Goal: Task Accomplishment & Management: Manage account settings

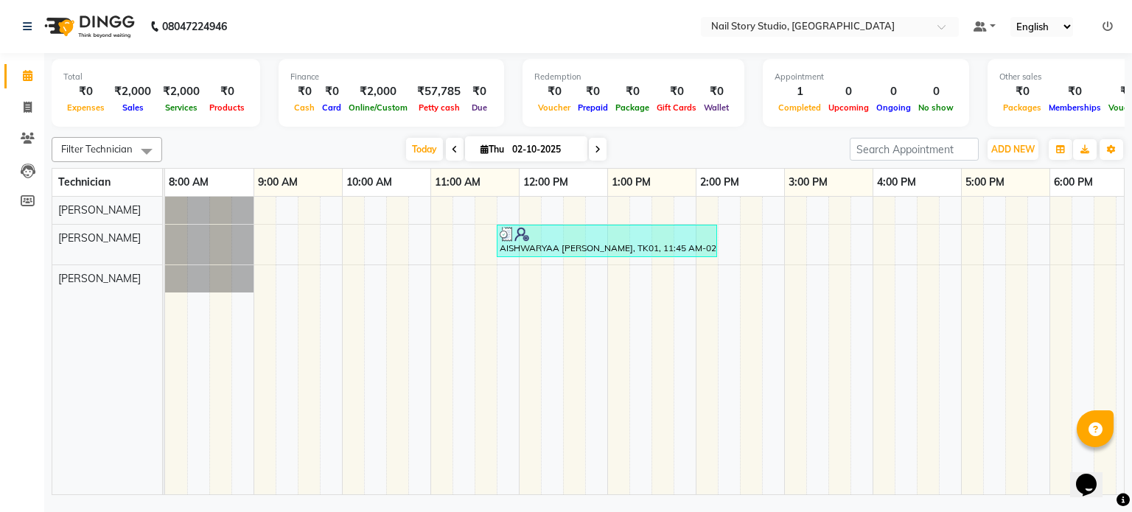
scroll to position [0, 190]
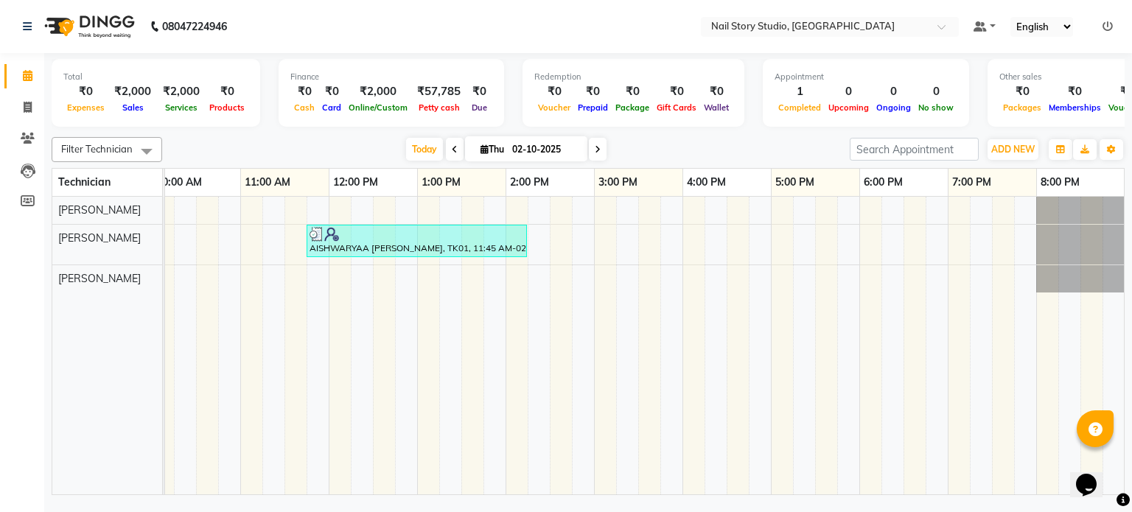
click at [598, 145] on icon at bounding box center [598, 149] width 6 height 9
type input "03-10-2025"
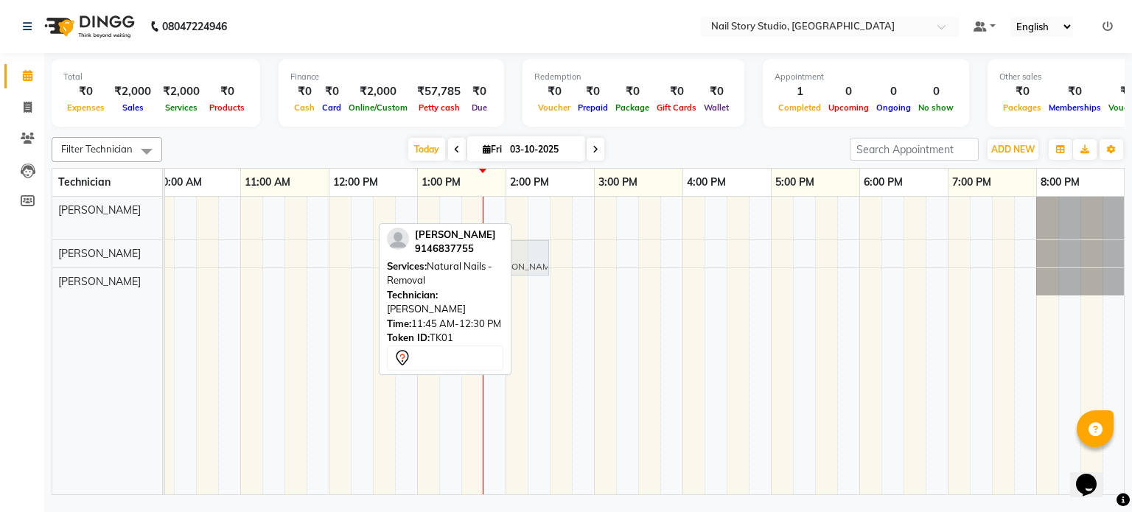
drag, startPoint x: 330, startPoint y: 210, endPoint x: 498, endPoint y: 244, distance: 171.5
click at [498, 244] on div "Filter Technician Select All [PERSON_NAME] [PERSON_NAME] [DATE] [DATE] Toggle D…" at bounding box center [588, 313] width 1073 height 364
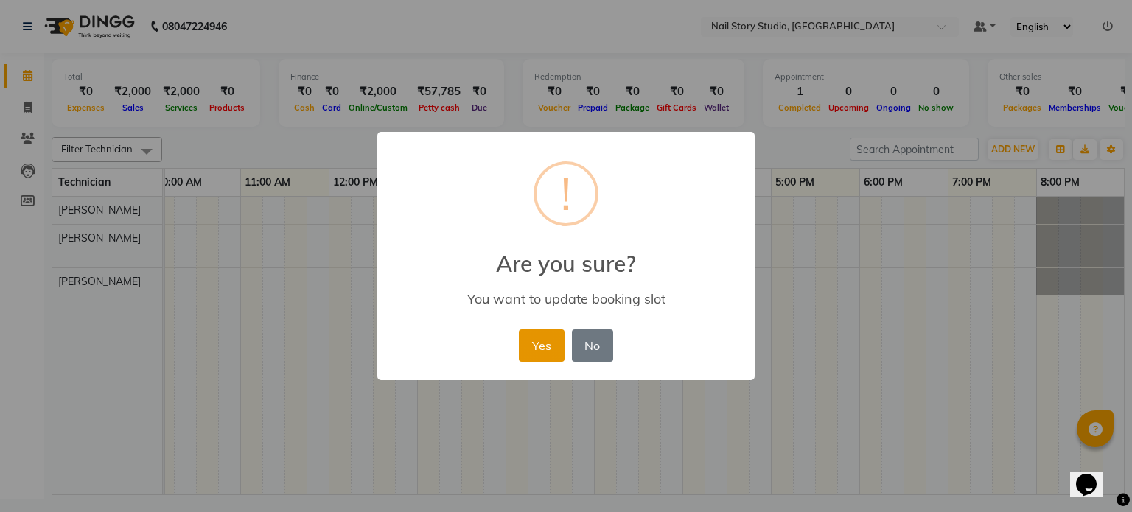
click at [546, 335] on button "Yes" at bounding box center [541, 346] width 45 height 32
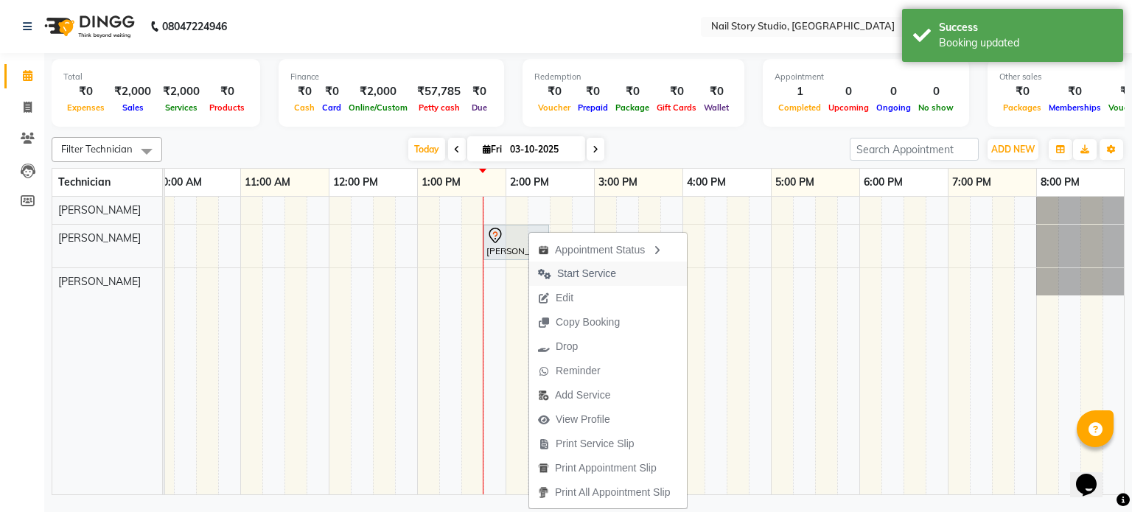
click at [575, 273] on span "Start Service" at bounding box center [586, 273] width 59 height 15
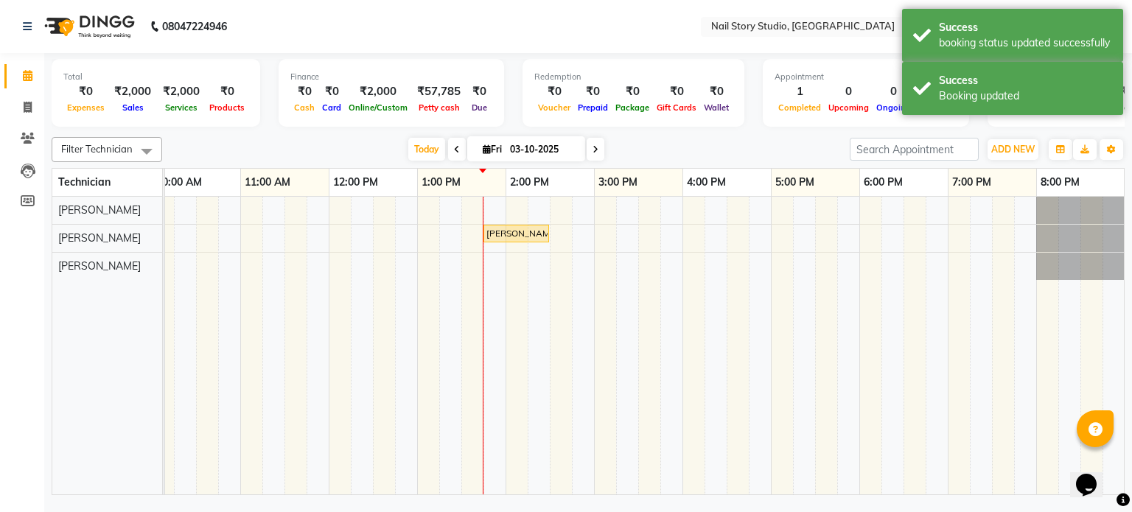
click at [354, 204] on div "[PERSON_NAME], TK01, 01:45 PM-02:30 PM, Natural Nails - Removal" at bounding box center [550, 346] width 1150 height 299
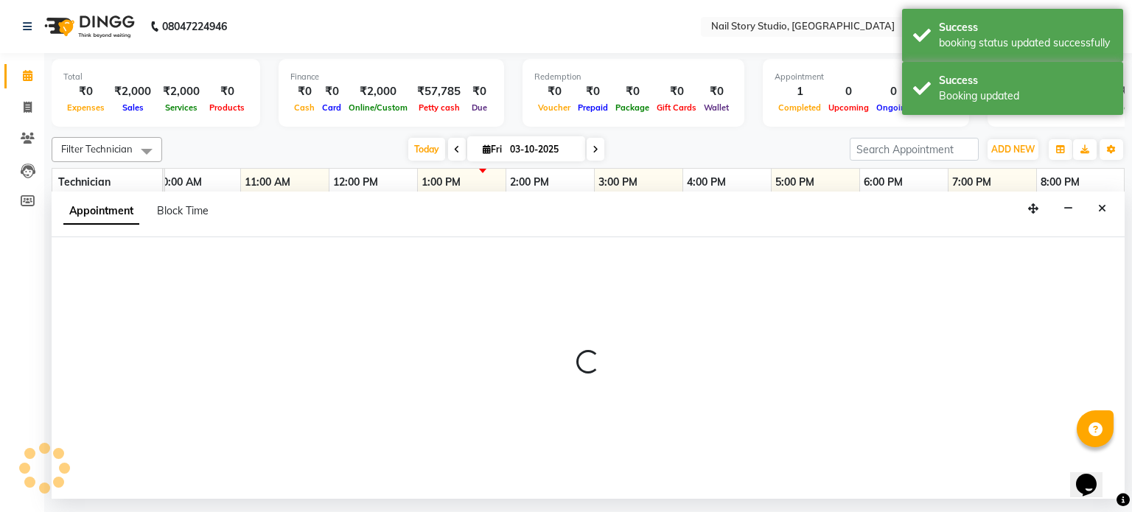
click at [354, 204] on div "Appointment Block Time" at bounding box center [588, 215] width 1073 height 46
select select "88036"
select select "735"
select select "tentative"
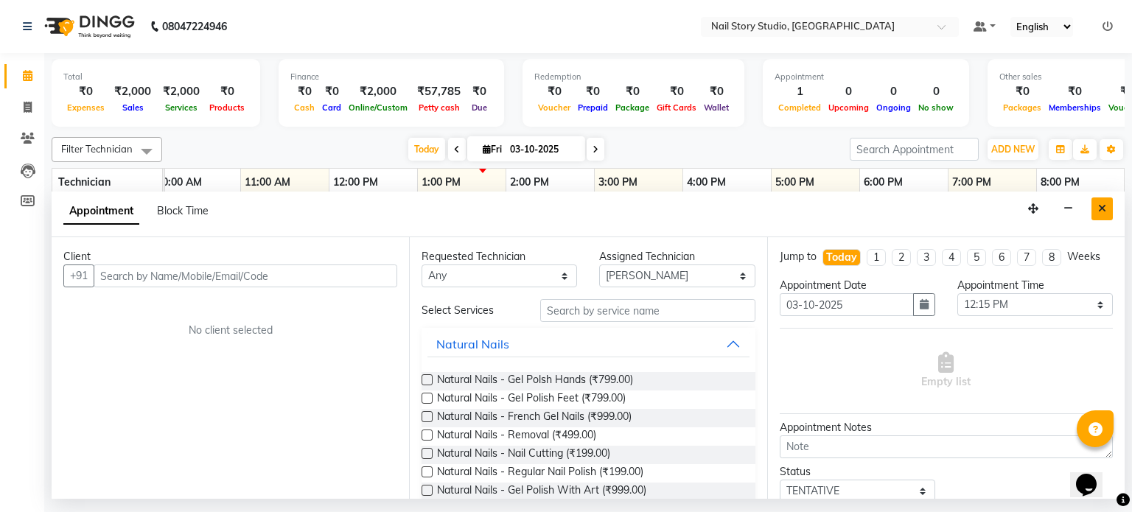
click at [1100, 212] on icon "Close" at bounding box center [1102, 208] width 8 height 10
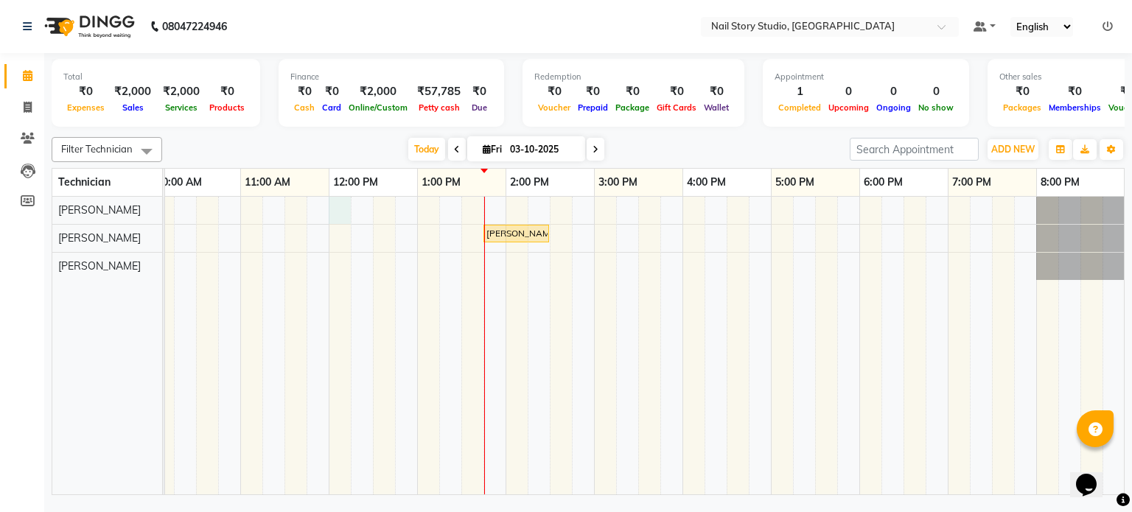
click at [341, 200] on div "[PERSON_NAME], TK01, 01:45 PM-02:30 PM, Natural Nails - Removal" at bounding box center [550, 346] width 1150 height 299
select select "88036"
select select "720"
select select "tentative"
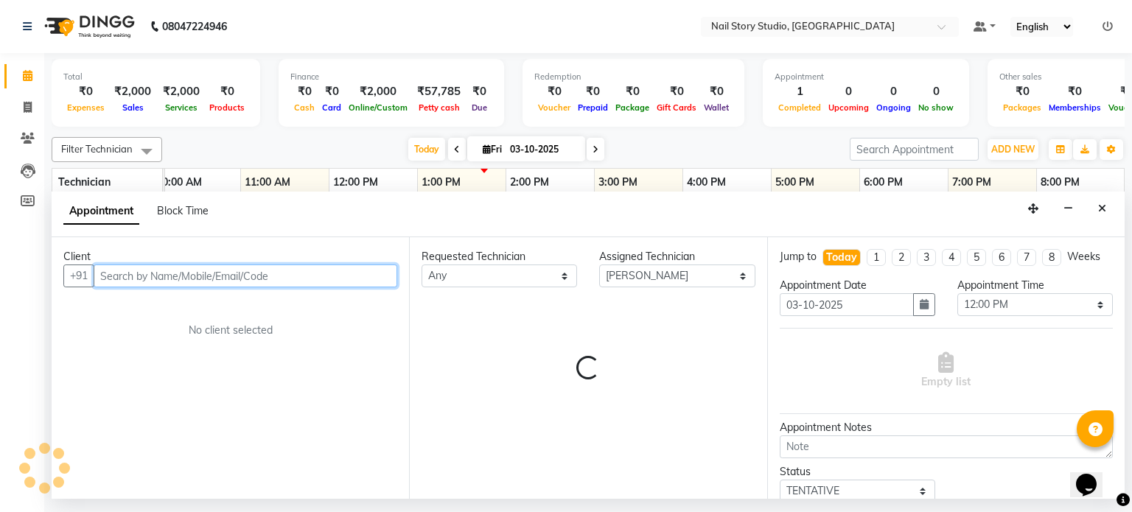
click at [341, 200] on div "Appointment Block Time" at bounding box center [588, 215] width 1073 height 46
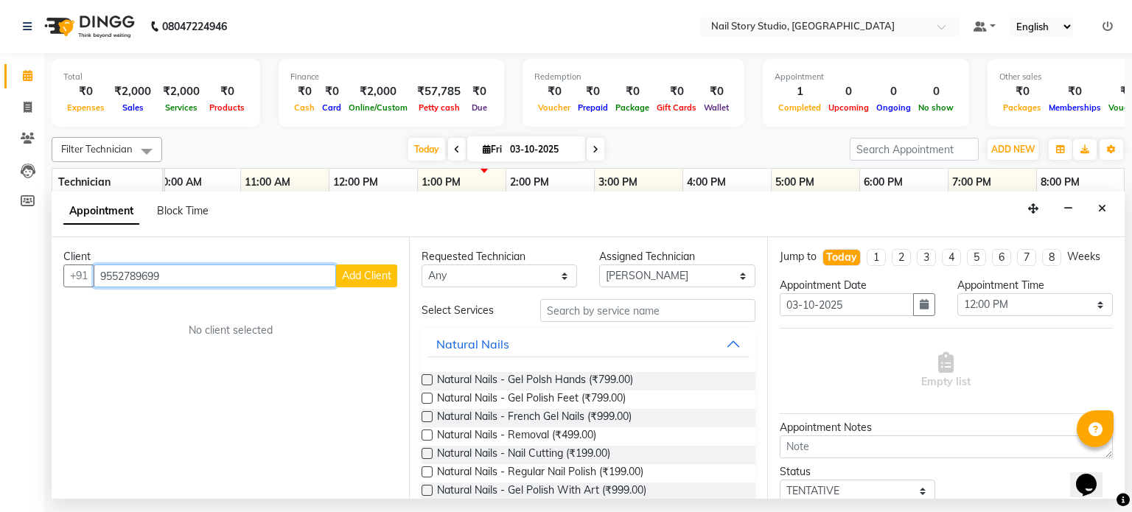
type input "9552789699"
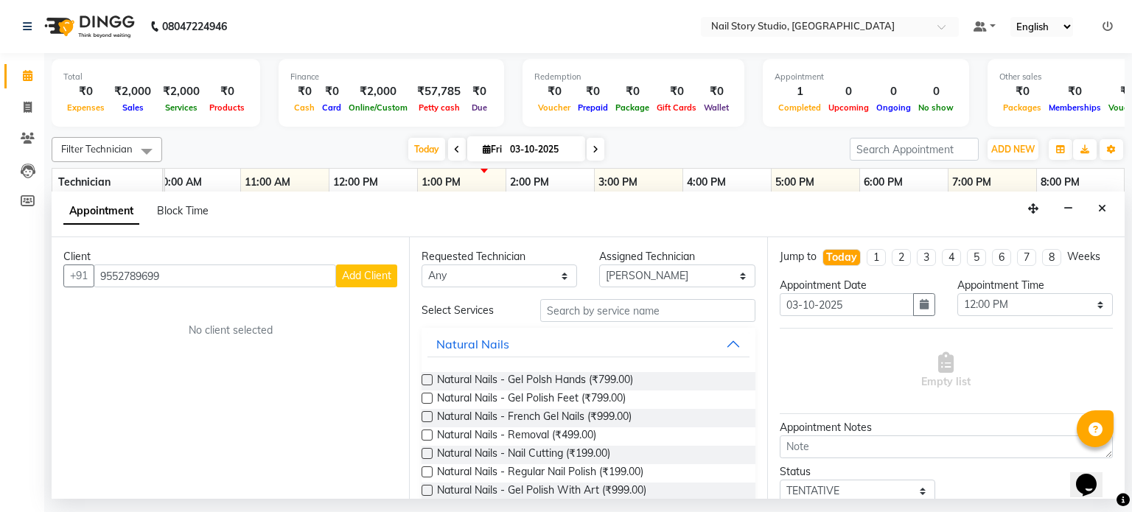
click at [388, 284] on button "Add Client" at bounding box center [366, 276] width 61 height 23
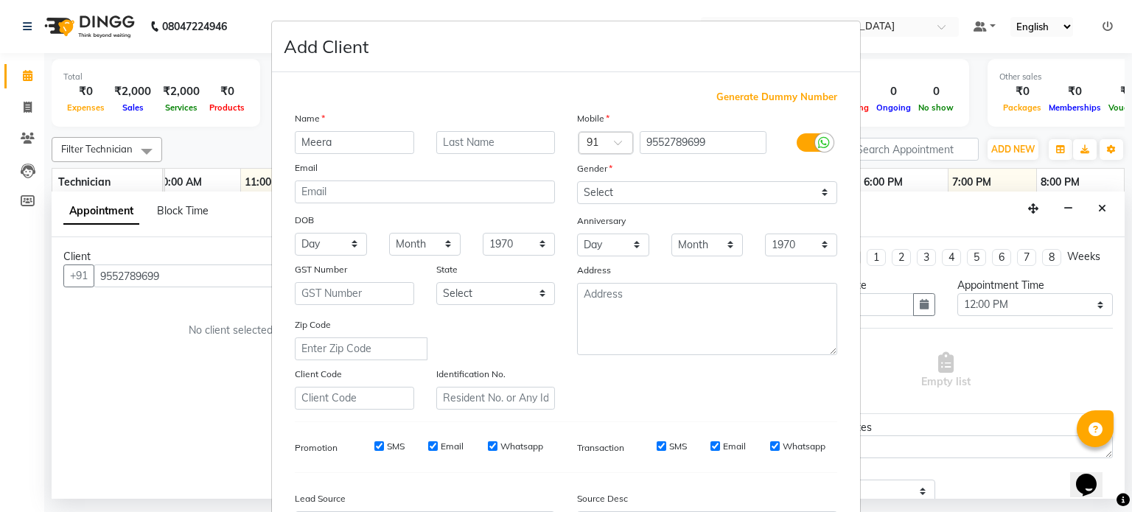
type input "Meera"
type input "Tajpuria"
click at [762, 191] on select "Select [DEMOGRAPHIC_DATA] [DEMOGRAPHIC_DATA] Other Prefer Not To Say" at bounding box center [707, 192] width 260 height 23
select select "[DEMOGRAPHIC_DATA]"
click at [577, 182] on select "Select [DEMOGRAPHIC_DATA] [DEMOGRAPHIC_DATA] Other Prefer Not To Say" at bounding box center [707, 192] width 260 height 23
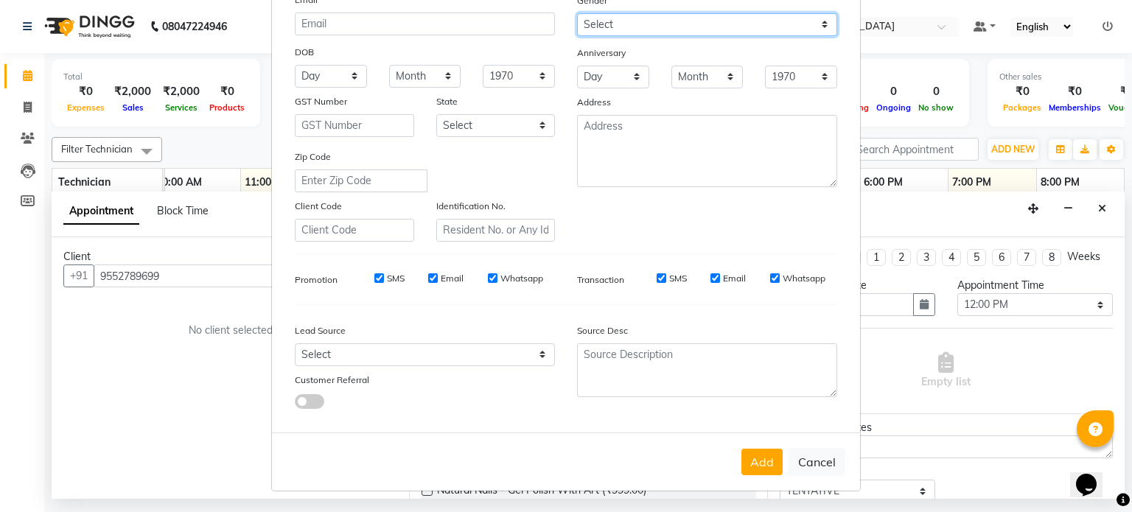
scroll to position [174, 0]
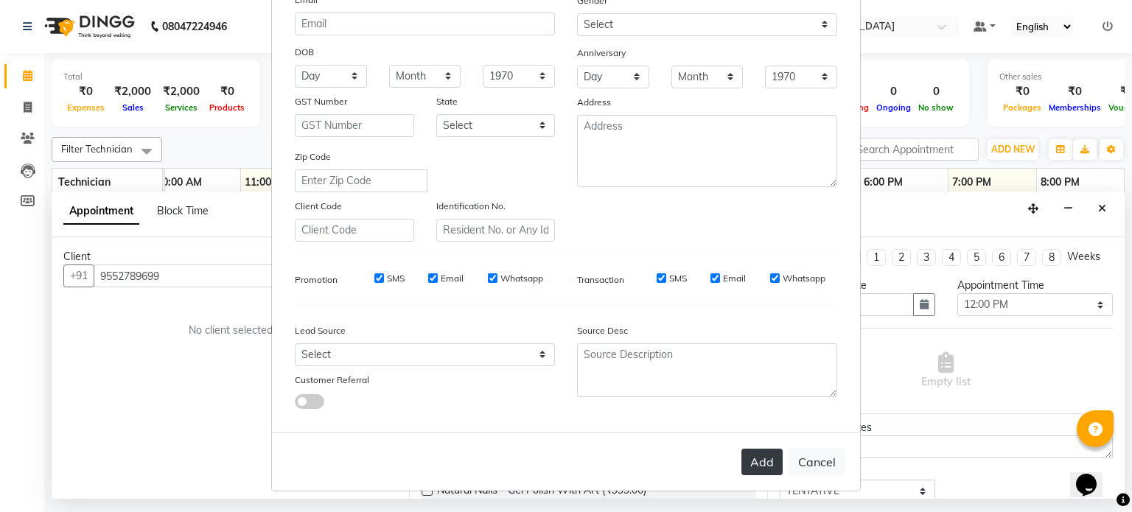
click at [755, 459] on button "Add" at bounding box center [762, 462] width 41 height 27
type input "95******99"
select select
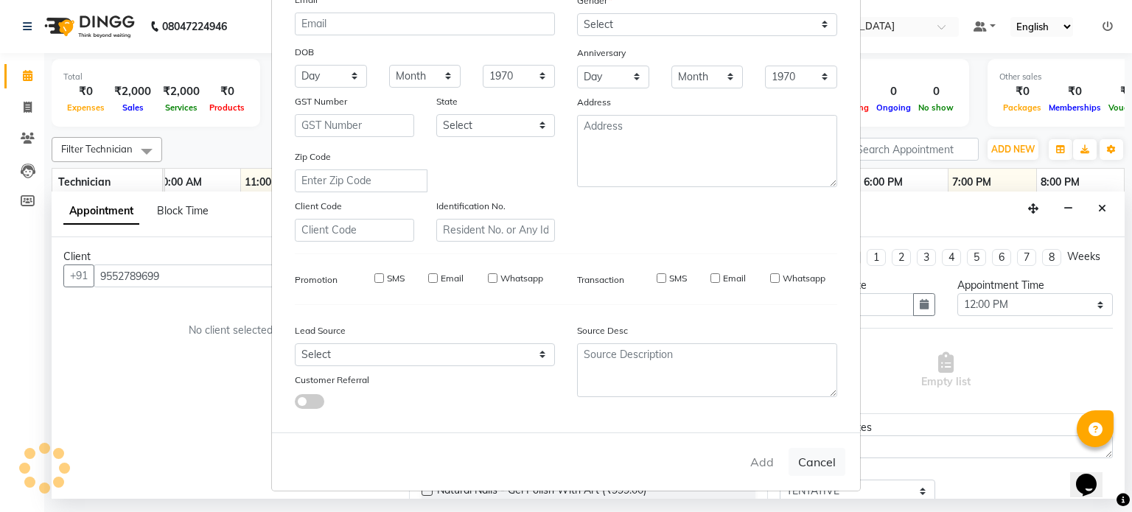
select select
checkbox input "false"
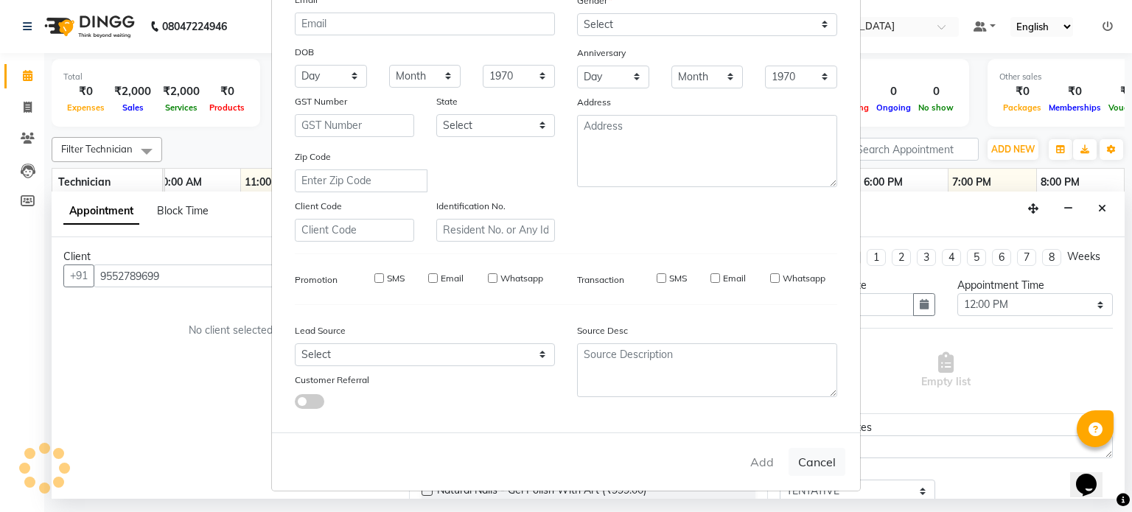
checkbox input "false"
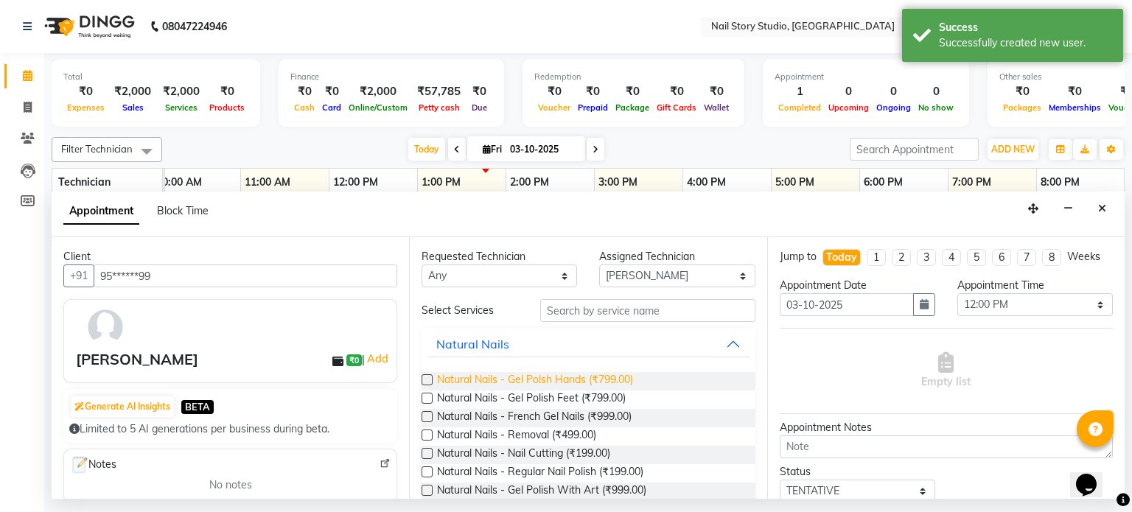
click at [599, 376] on span "Natural Nails - Gel Polsh Hands (₹799.00)" at bounding box center [535, 381] width 196 height 18
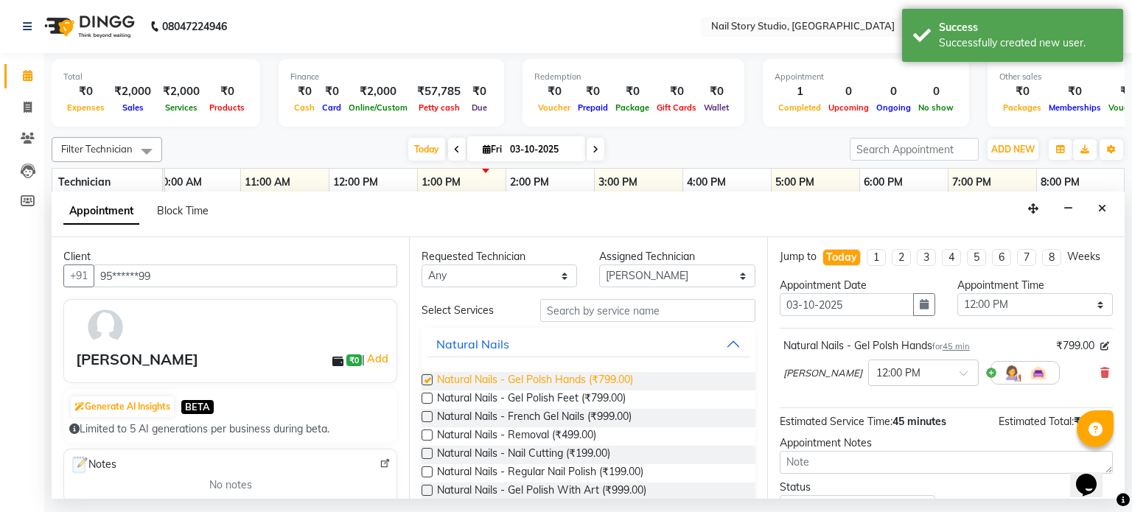
checkbox input "false"
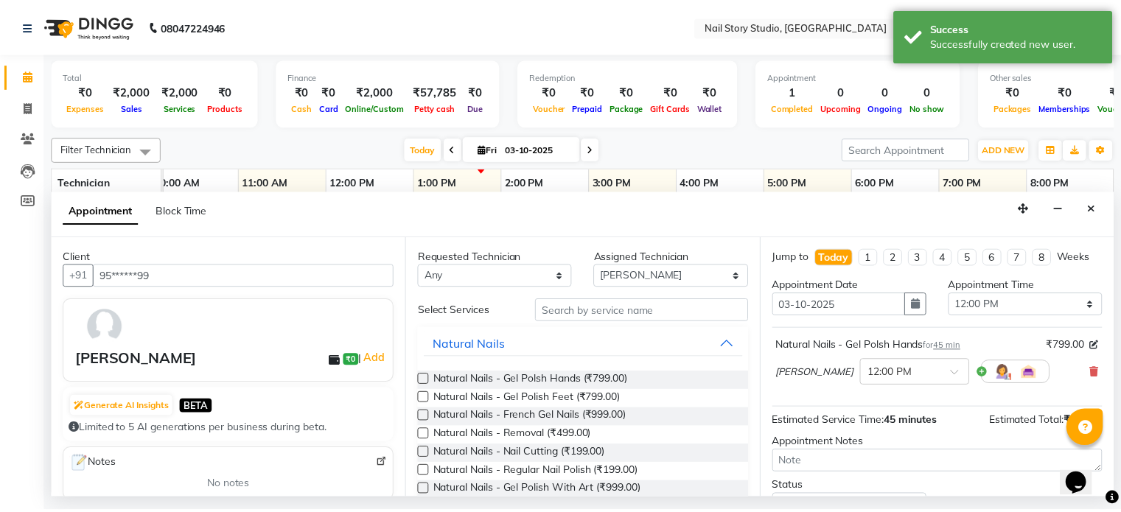
scroll to position [111, 0]
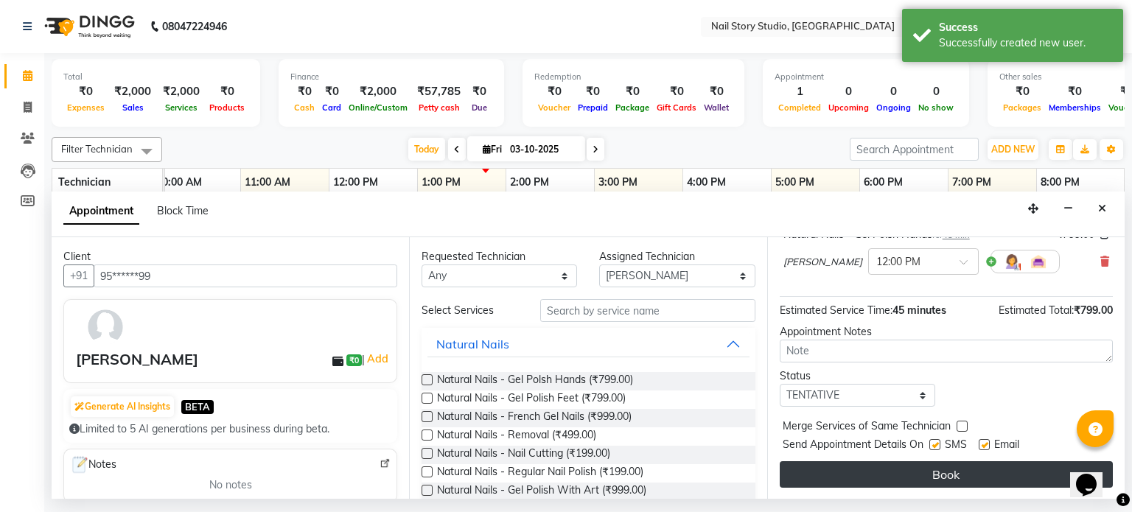
click at [942, 470] on button "Book" at bounding box center [946, 474] width 333 height 27
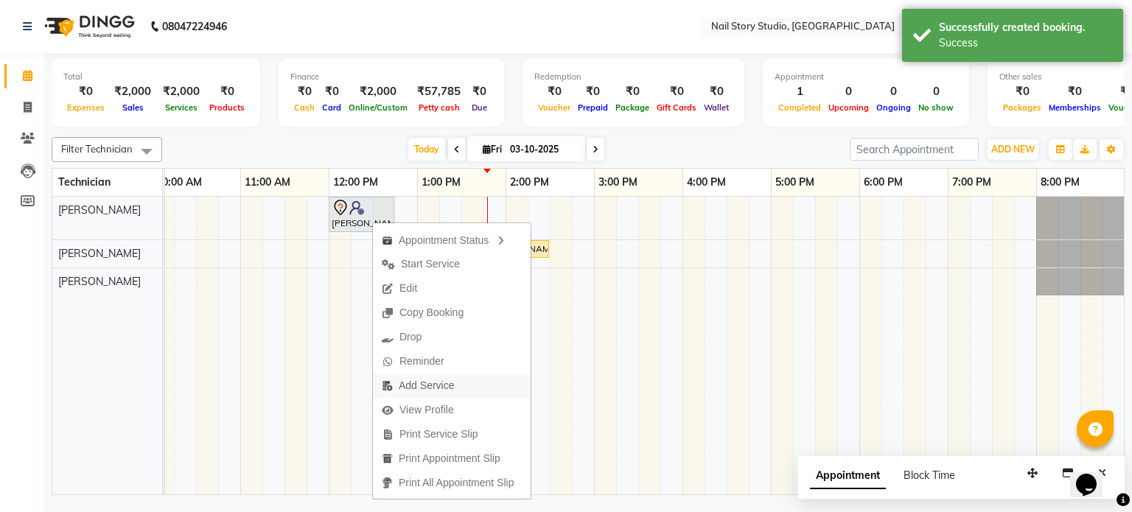
click at [430, 387] on span "Add Service" at bounding box center [426, 385] width 55 height 15
select select "88036"
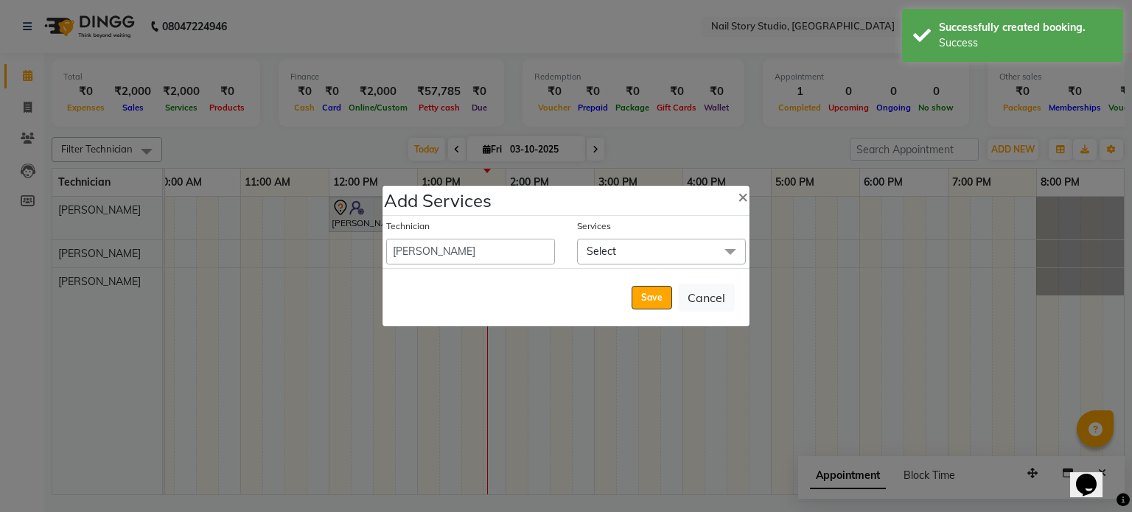
click at [611, 248] on span "Select" at bounding box center [601, 251] width 29 height 13
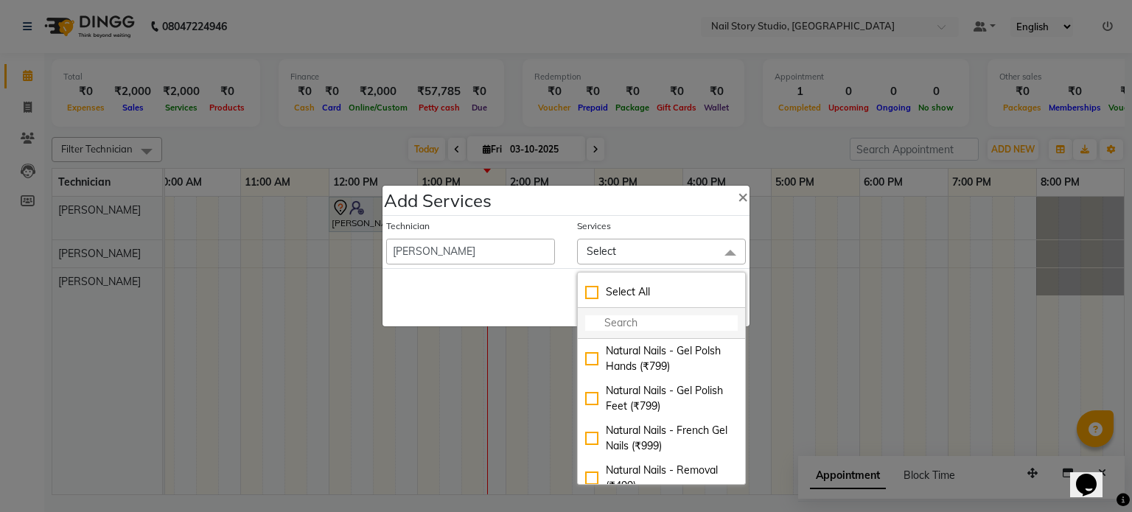
click at [628, 316] on input "multiselect-search" at bounding box center [661, 323] width 153 height 15
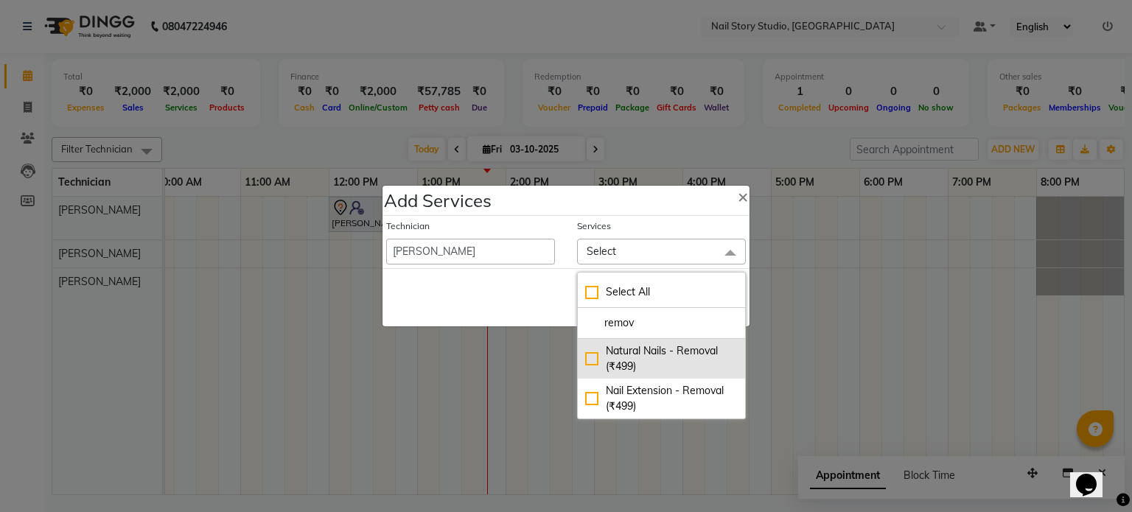
type input "remov"
click at [592, 355] on div "Natural Nails - Removal (₹499)" at bounding box center [661, 359] width 153 height 31
checkbox input "true"
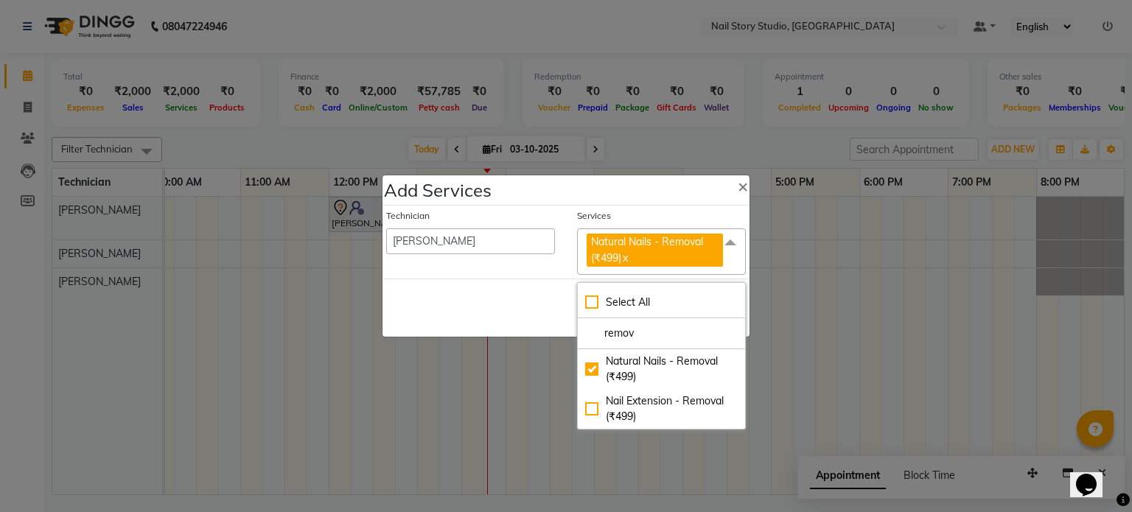
click at [554, 312] on div "Save Cancel" at bounding box center [566, 308] width 367 height 58
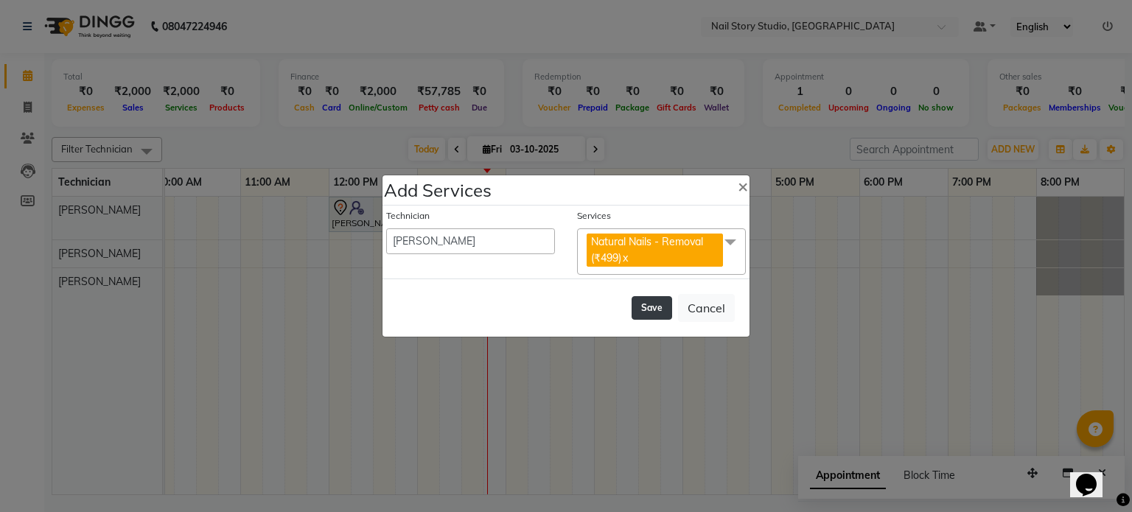
click at [649, 303] on button "Save" at bounding box center [652, 308] width 41 height 24
select select "88251"
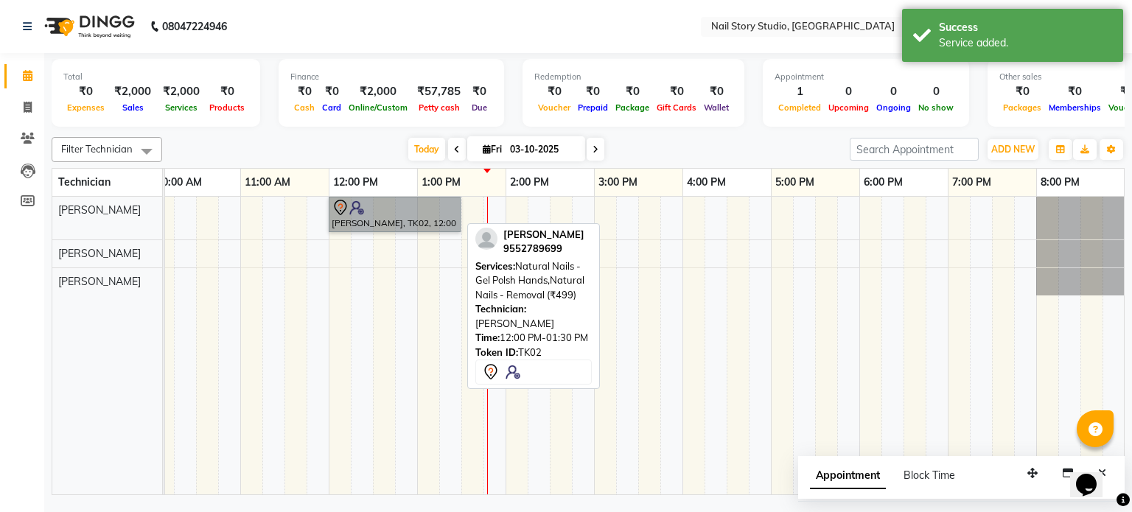
drag, startPoint x: 374, startPoint y: 195, endPoint x: 352, endPoint y: 220, distance: 33.5
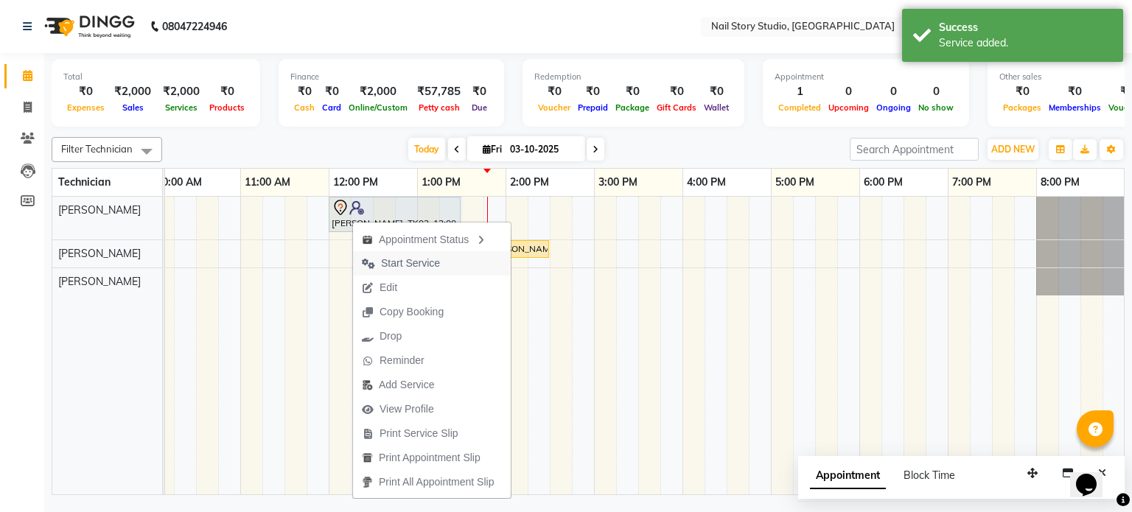
click at [413, 259] on span "Start Service" at bounding box center [410, 263] width 59 height 15
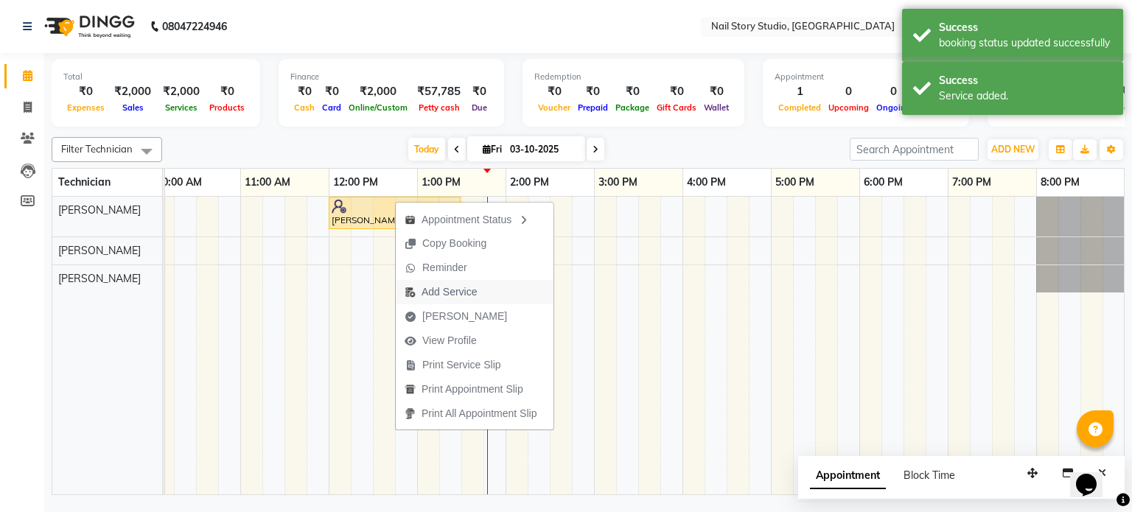
click at [431, 286] on span "Add Service" at bounding box center [449, 292] width 55 height 15
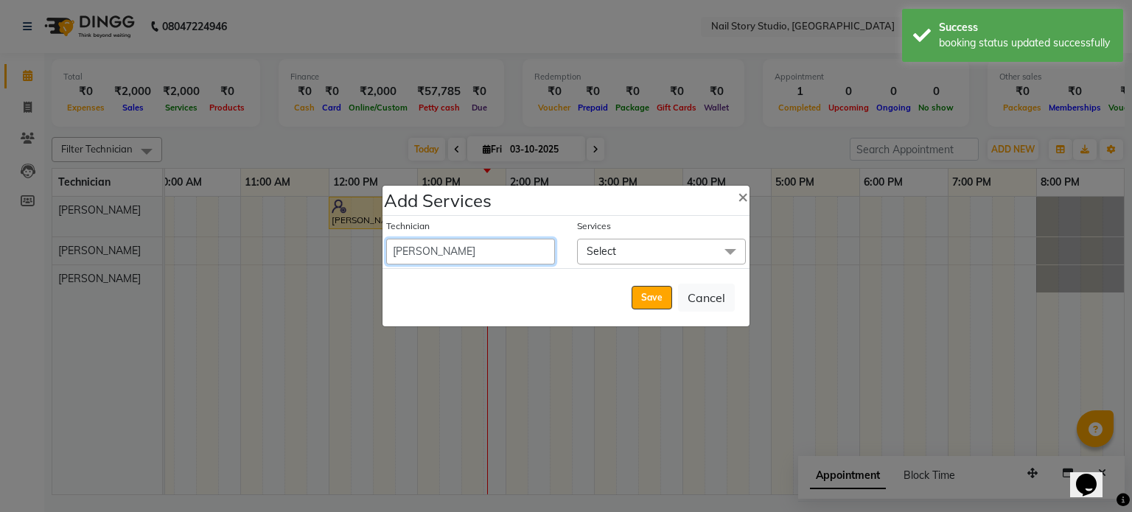
click at [490, 256] on select "Aishwarya [PERSON_NAME] [PERSON_NAME] [PERSON_NAME] Operator [PERSON_NAME] Priy…" at bounding box center [470, 252] width 169 height 26
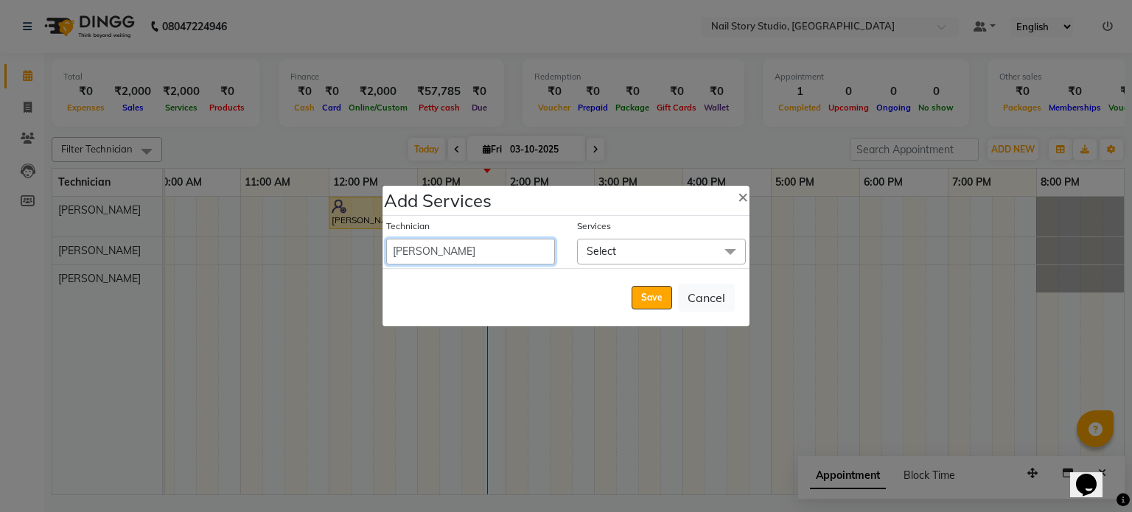
select select "88038"
click at [386, 239] on select "Aishwarya [PERSON_NAME] [PERSON_NAME] [PERSON_NAME] Operator [PERSON_NAME] Priy…" at bounding box center [470, 252] width 169 height 26
select select "765"
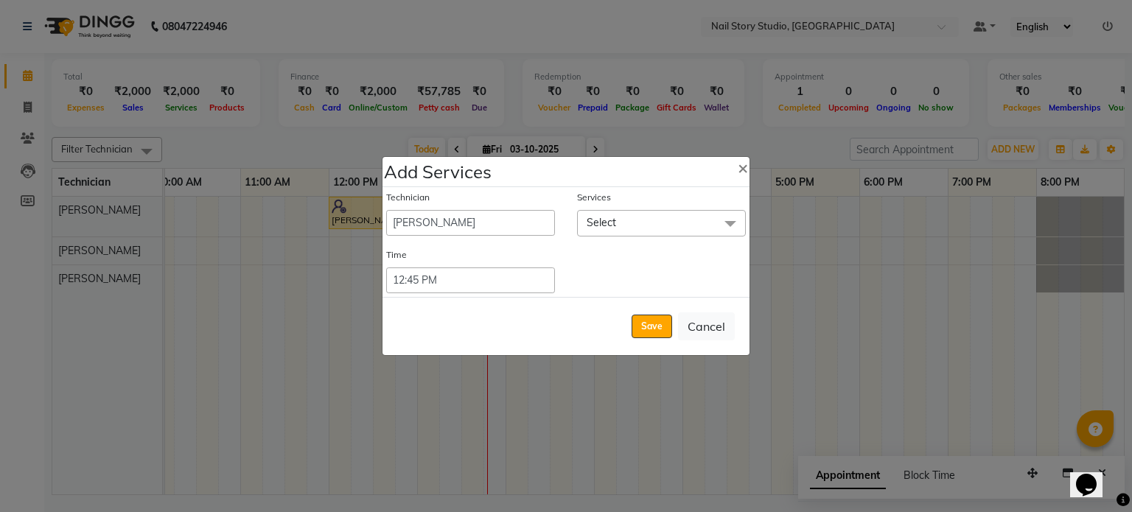
click at [628, 224] on span "Select" at bounding box center [661, 223] width 169 height 26
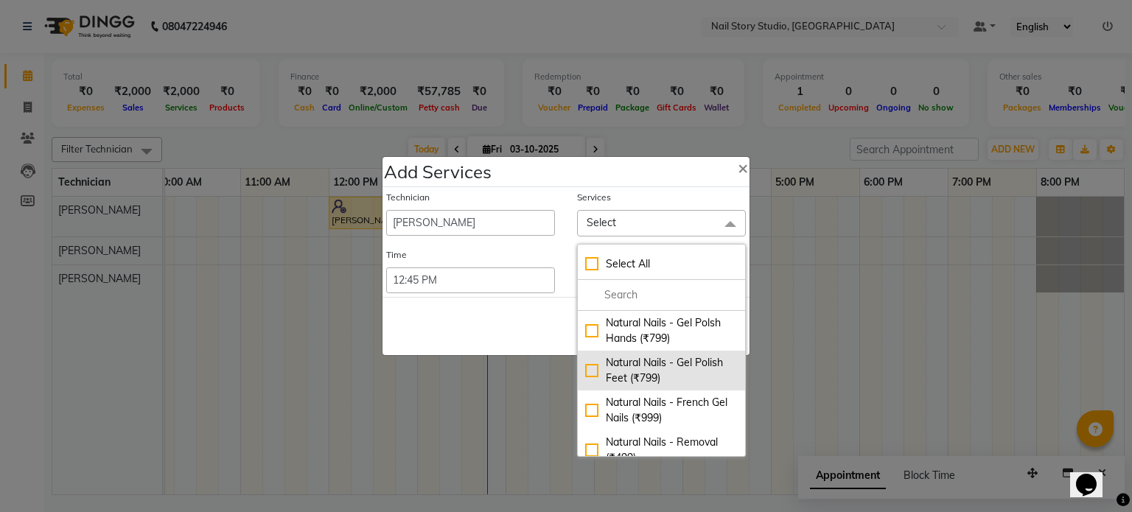
click at [634, 358] on div "Natural Nails - Gel Polish Feet (₹799)" at bounding box center [661, 370] width 153 height 31
checkbox input "true"
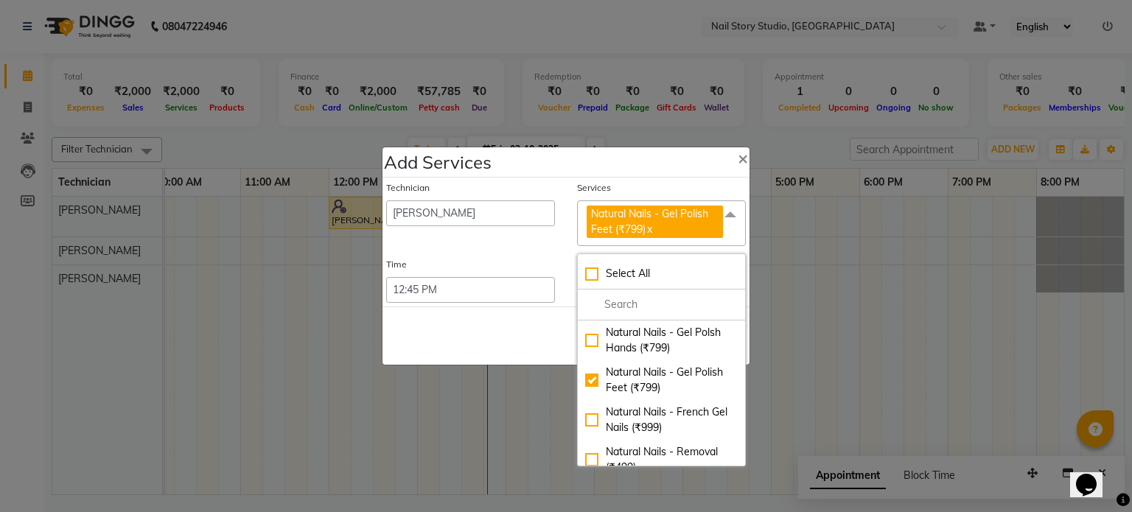
click at [532, 311] on div "Save Cancel" at bounding box center [566, 336] width 367 height 58
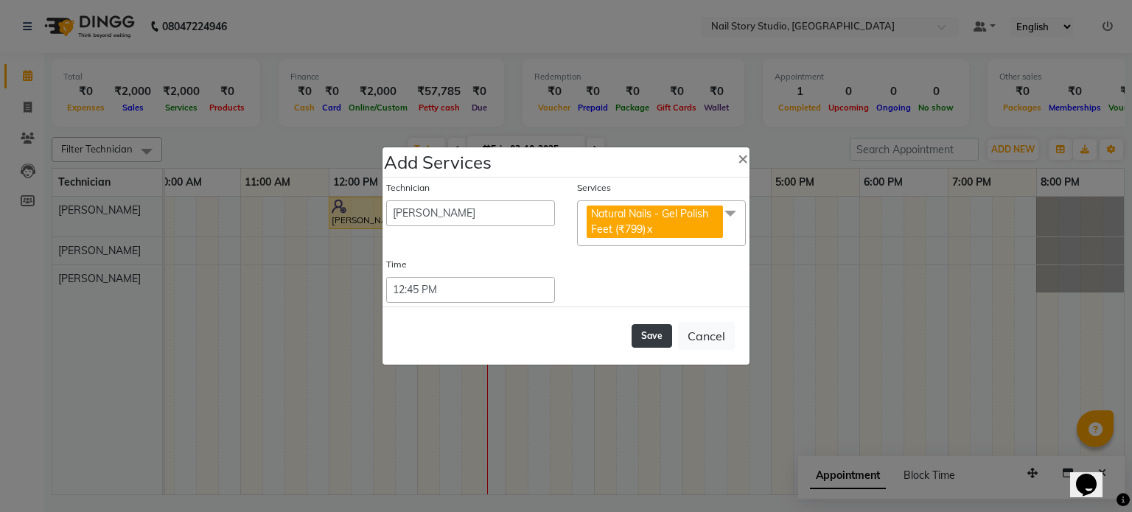
click at [642, 330] on button "Save" at bounding box center [652, 336] width 41 height 24
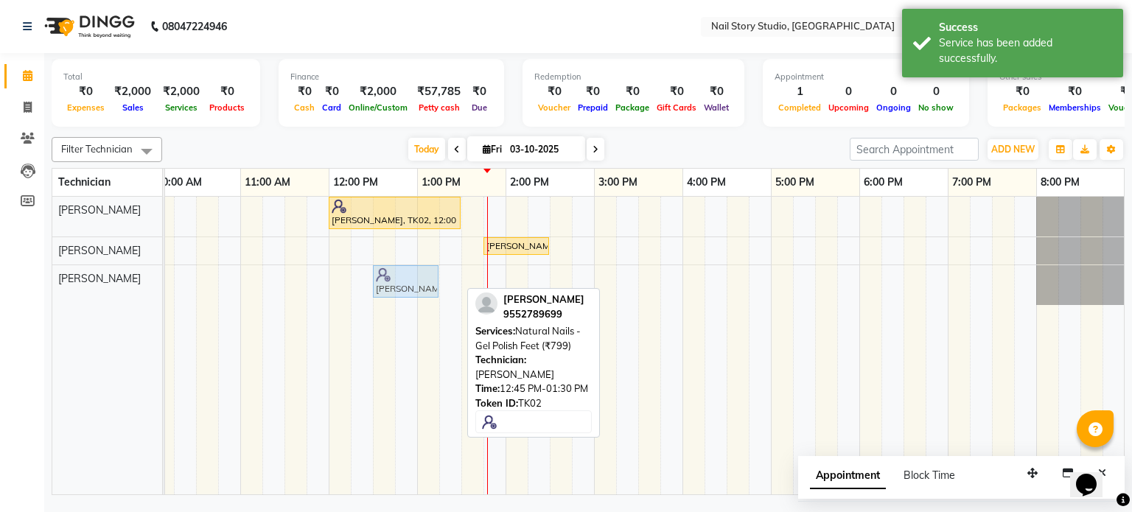
drag, startPoint x: 438, startPoint y: 272, endPoint x: 415, endPoint y: 272, distance: 22.9
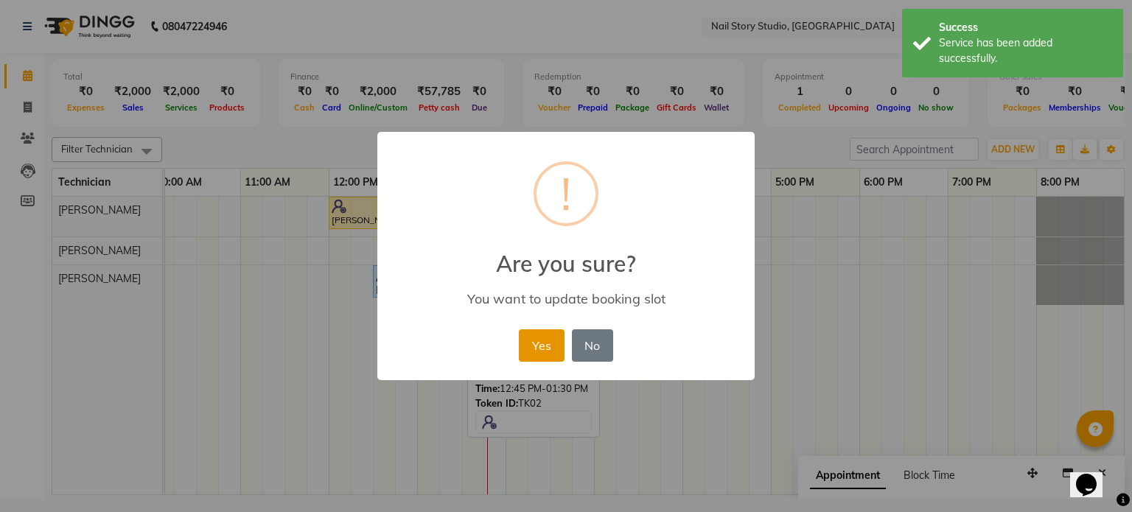
click at [543, 346] on button "Yes" at bounding box center [541, 346] width 45 height 32
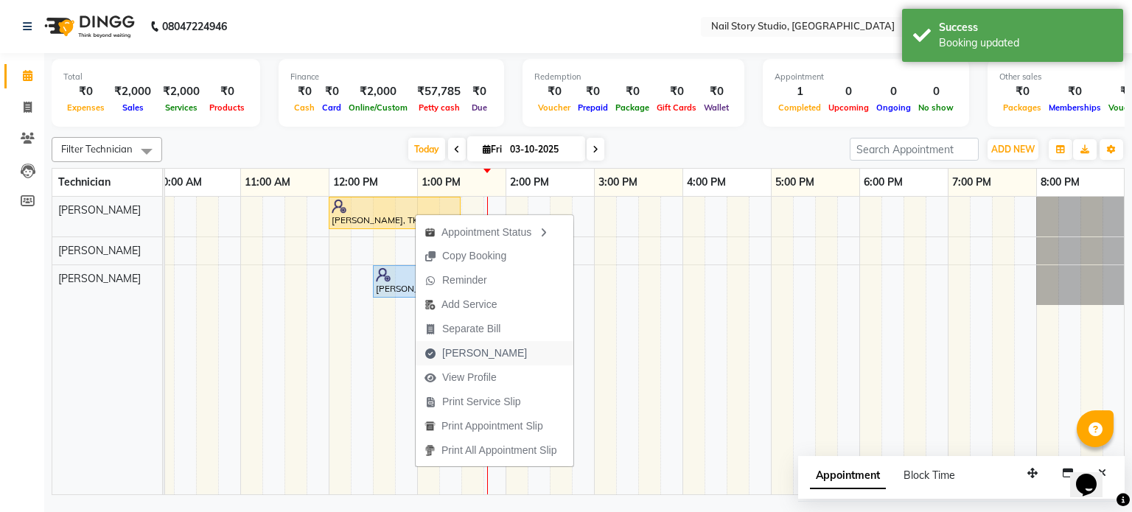
click at [466, 344] on span "[PERSON_NAME]" at bounding box center [476, 353] width 120 height 24
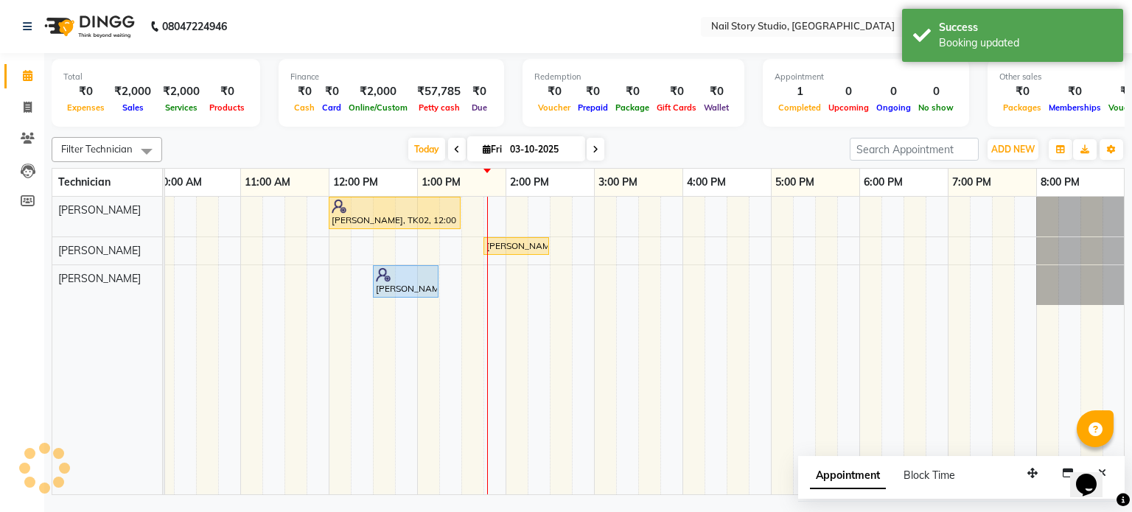
select select "8686"
select select "service"
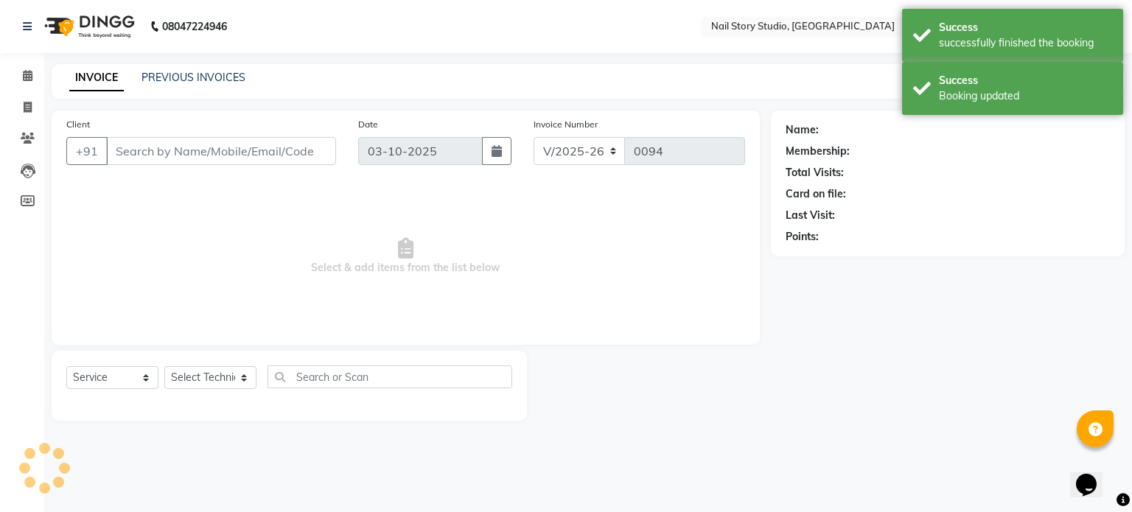
type input "95******99"
select select "88036"
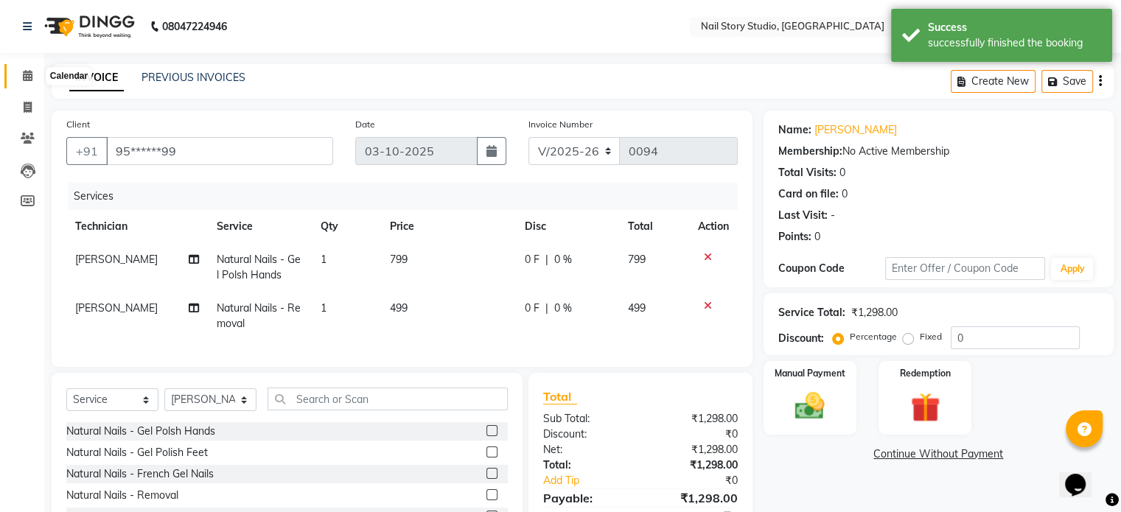
click at [26, 74] on icon at bounding box center [28, 75] width 10 height 11
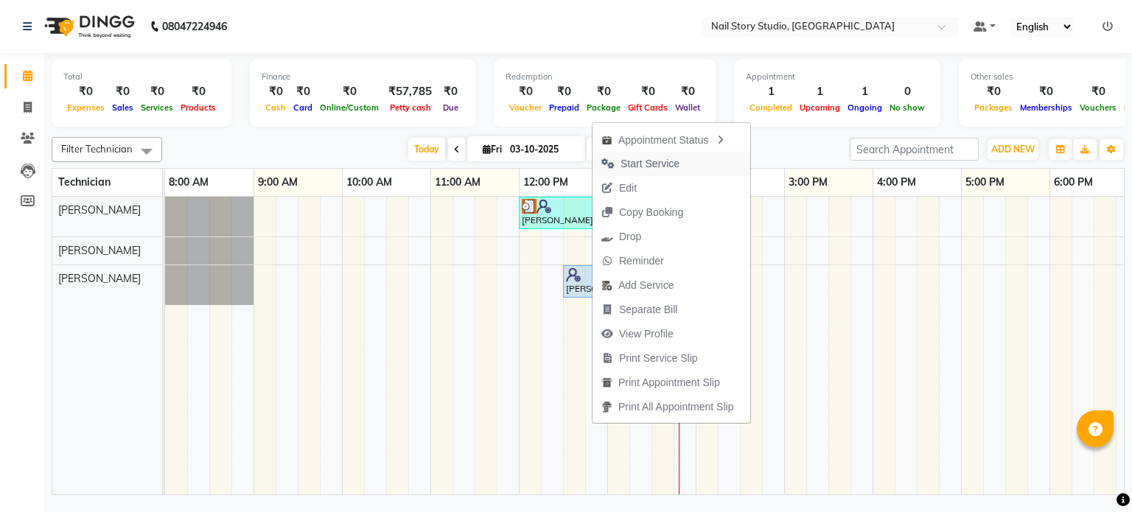
click at [652, 160] on span "Start Service" at bounding box center [650, 163] width 59 height 15
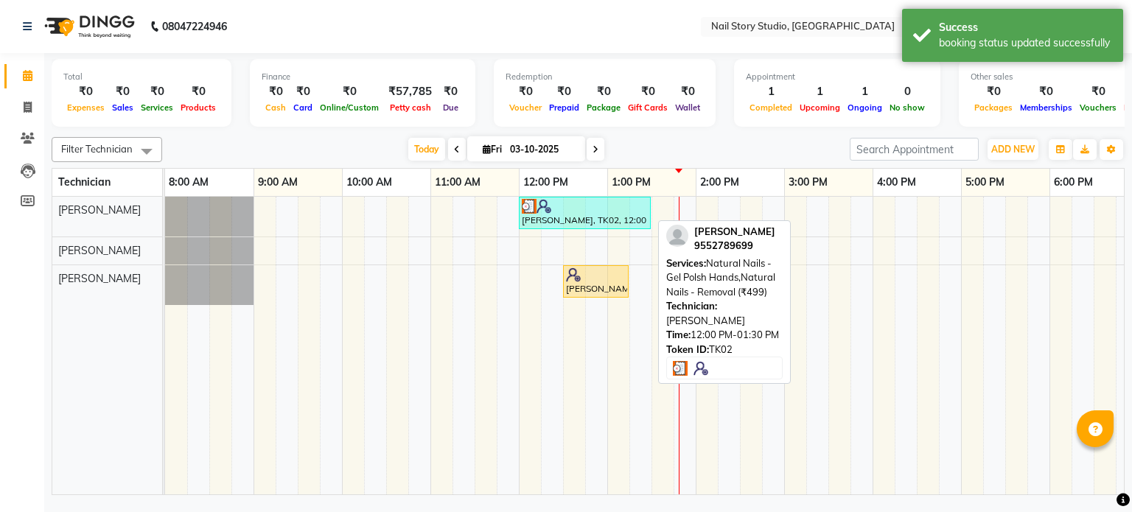
click at [537, 203] on img at bounding box center [544, 206] width 15 height 15
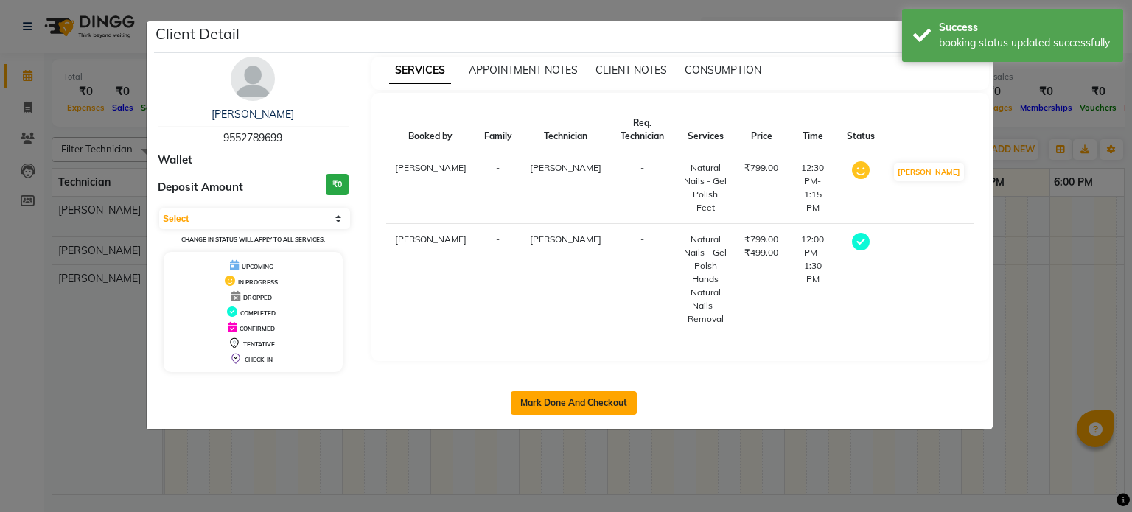
click at [565, 396] on button "Mark Done And Checkout" at bounding box center [574, 403] width 126 height 24
select select "service"
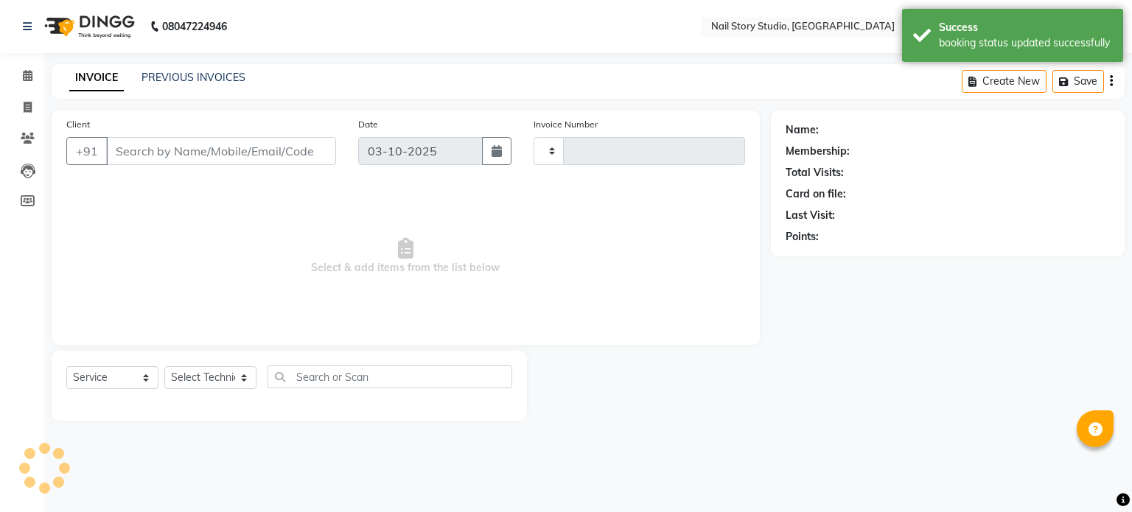
type input "0094"
select select "8686"
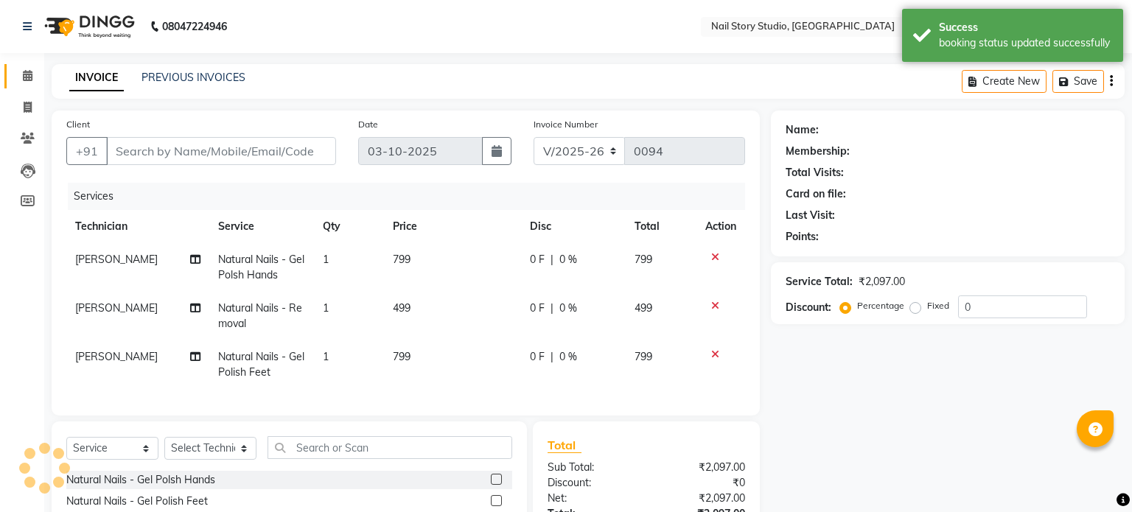
type input "95******99"
select select "88038"
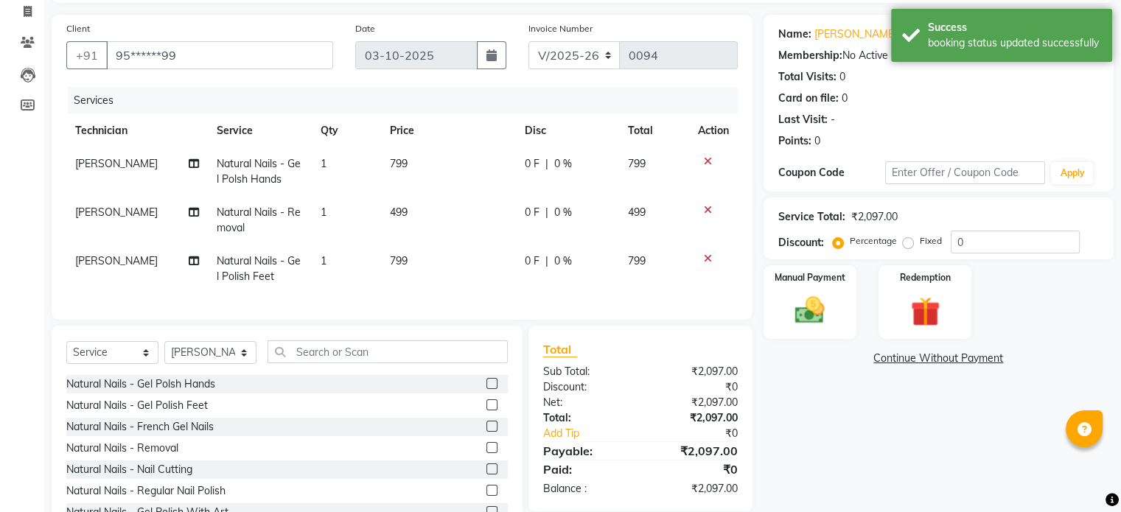
scroll to position [102, 0]
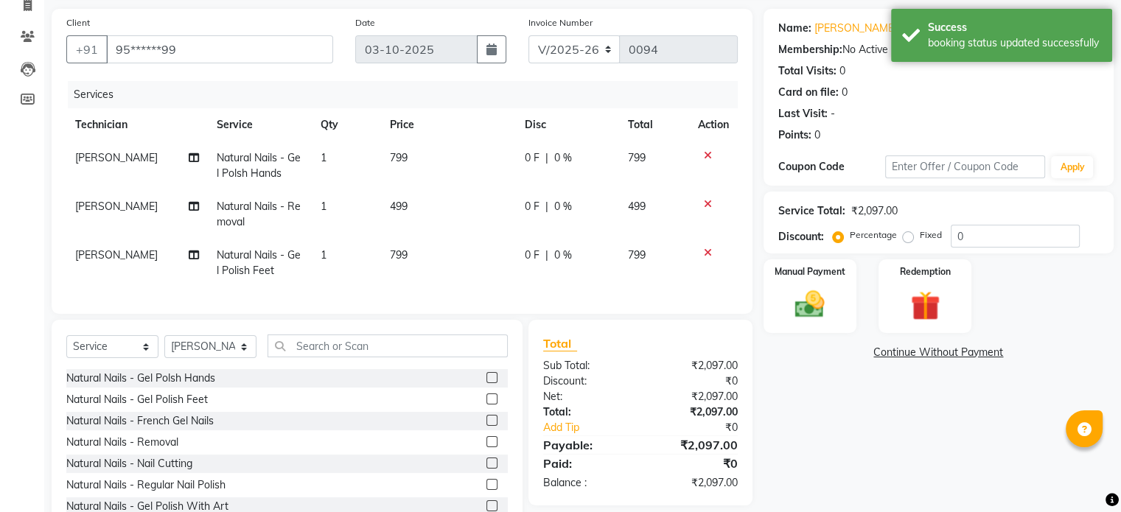
click at [426, 206] on td "499" at bounding box center [448, 214] width 135 height 49
select select "88036"
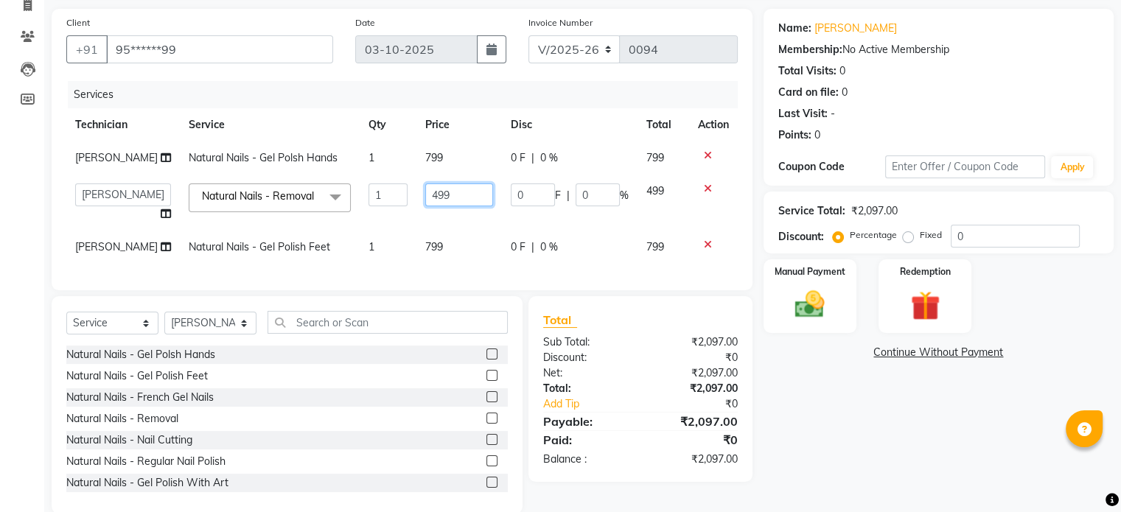
click at [446, 200] on input "499" at bounding box center [459, 195] width 68 height 23
type input "4"
type input "299"
click at [840, 439] on div "Name: [PERSON_NAME] Membership: No Active Membership Total Visits: 0 Card on fi…" at bounding box center [944, 261] width 361 height 505
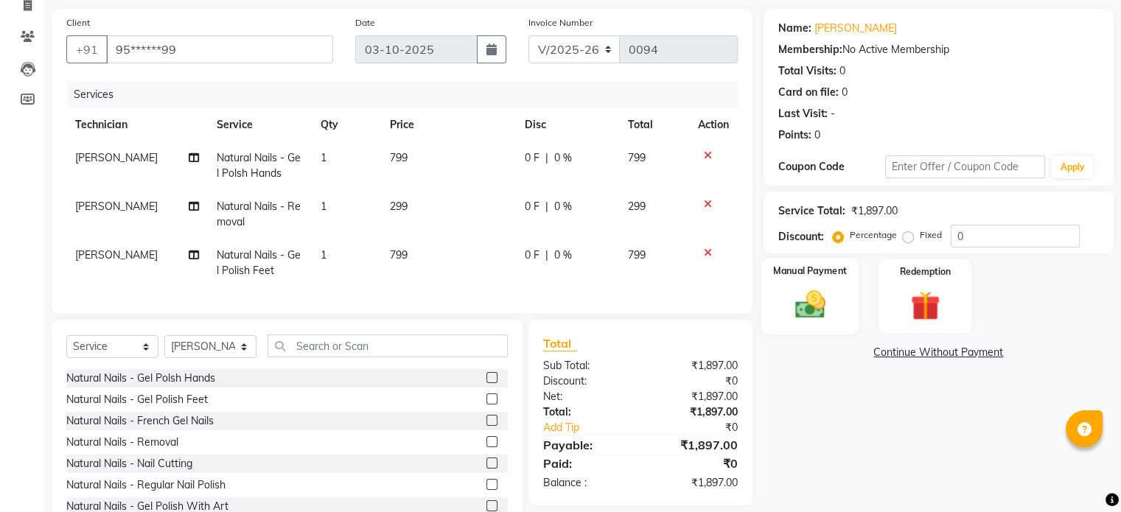
click at [798, 300] on img at bounding box center [809, 305] width 49 height 35
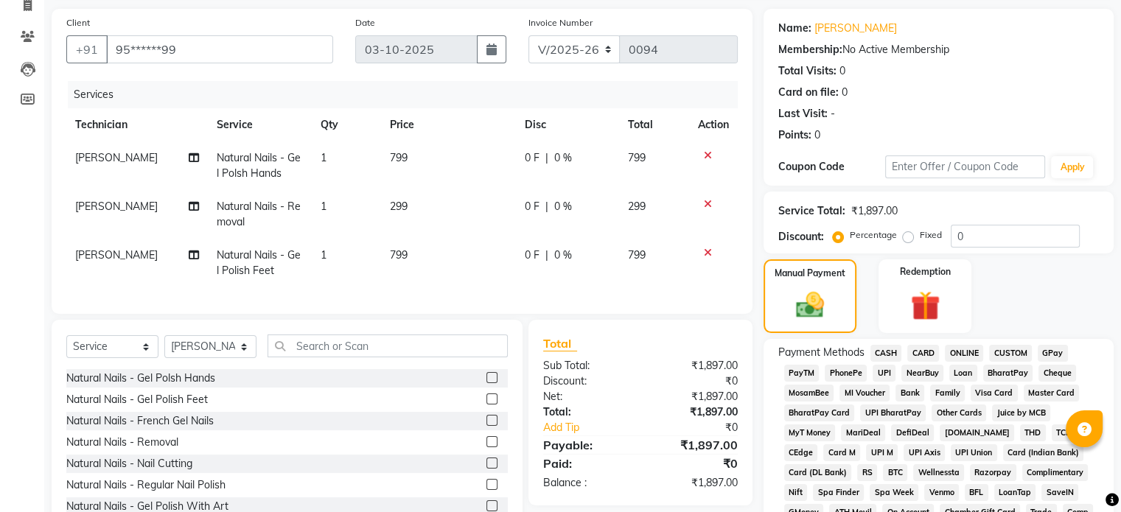
click at [882, 348] on span "CASH" at bounding box center [887, 353] width 32 height 17
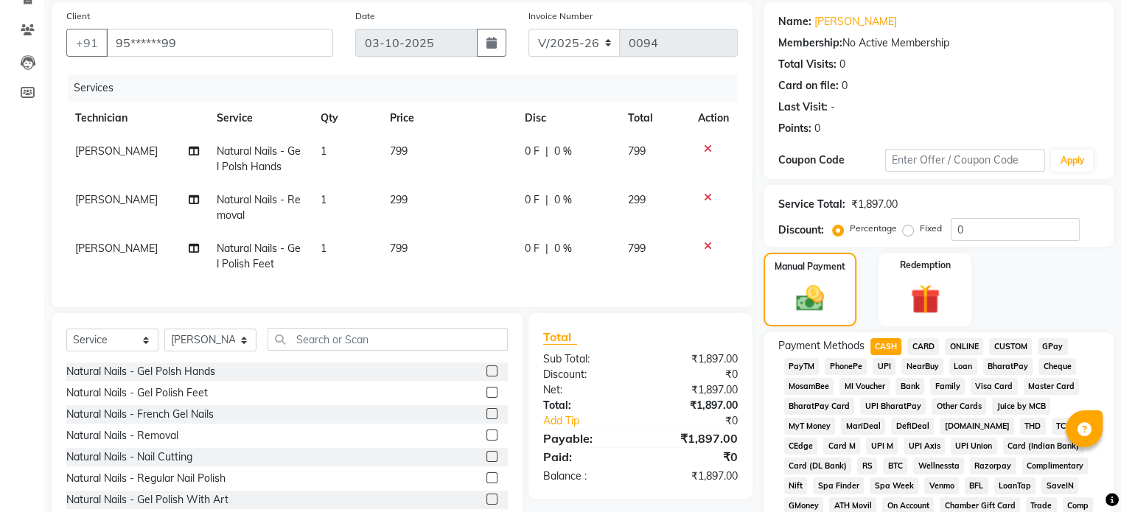
click at [418, 197] on td "299" at bounding box center [448, 208] width 135 height 49
select select "88036"
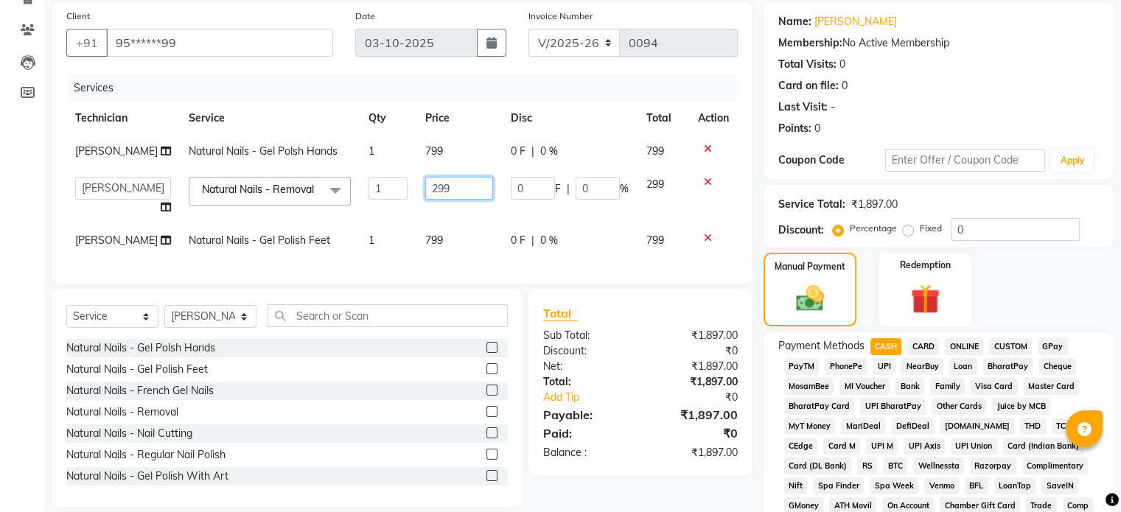
click at [454, 196] on input "299" at bounding box center [459, 188] width 68 height 23
type input "2"
type input "300"
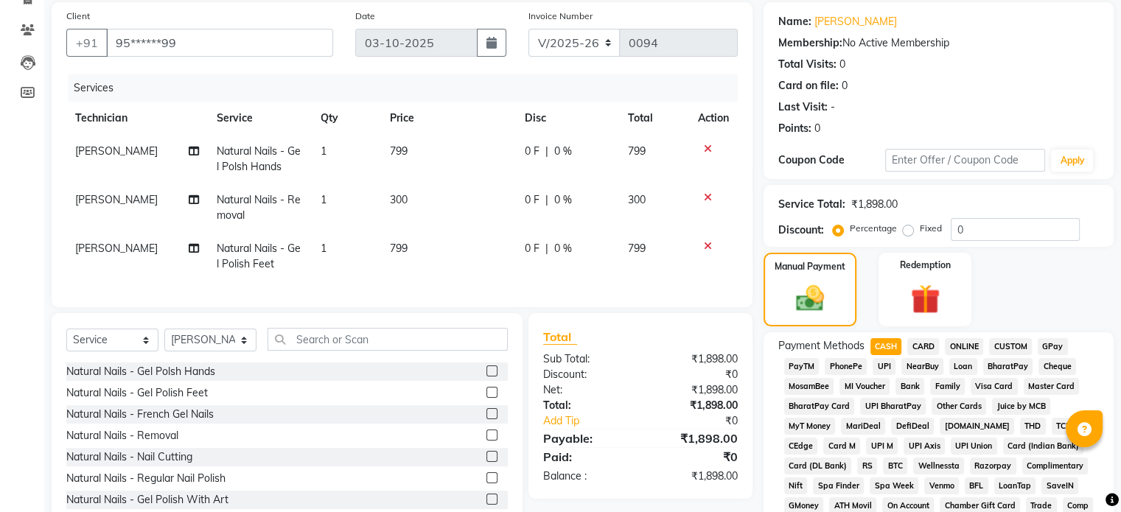
click at [557, 75] on div "Services" at bounding box center [408, 87] width 681 height 27
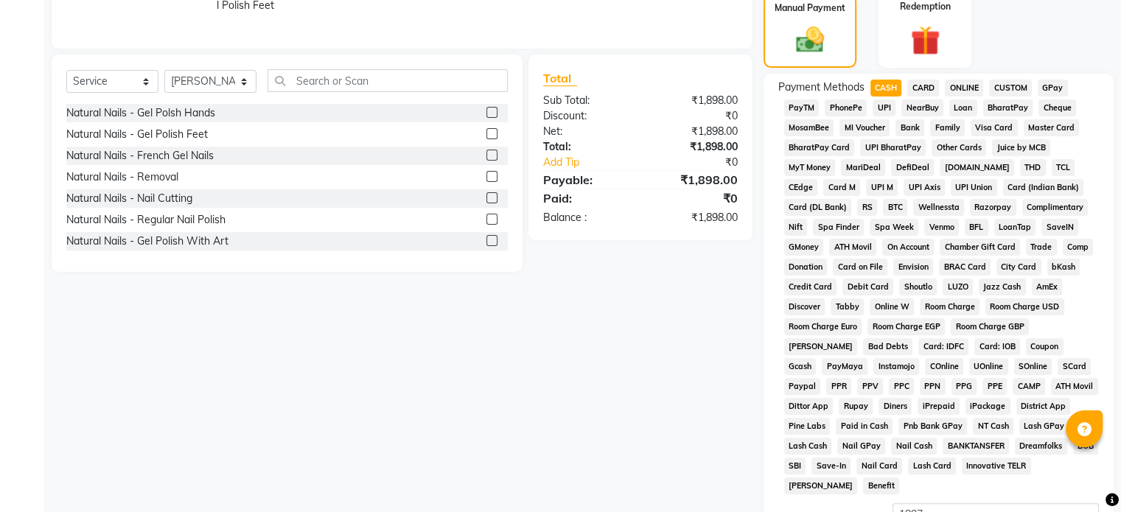
scroll to position [481, 0]
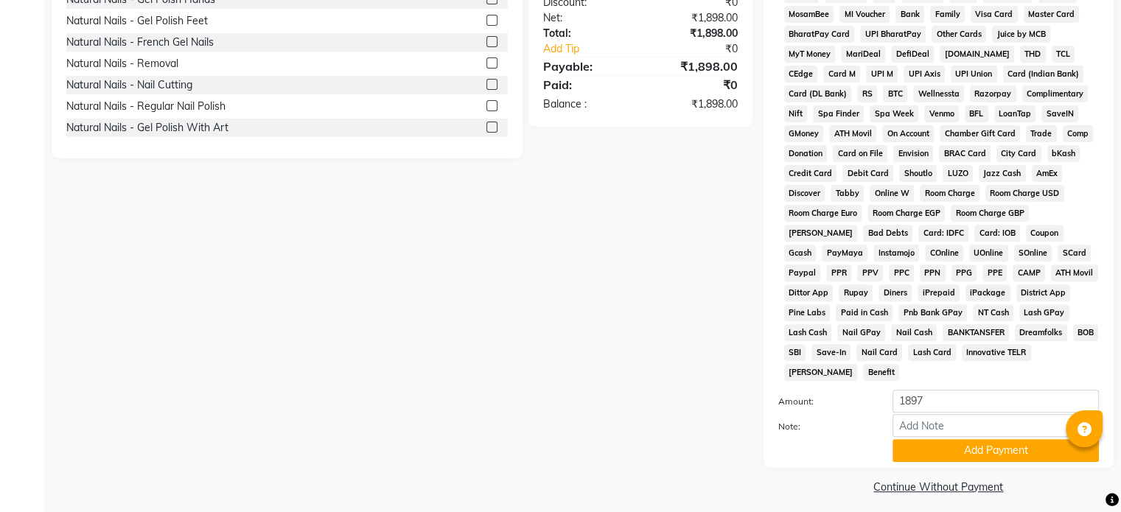
drag, startPoint x: 633, startPoint y: 441, endPoint x: 663, endPoint y: 158, distance: 284.7
click at [663, 158] on div "Client +91 95******99 Date [DATE] Invoice Number V/2025 V/[PHONE_NUMBER] Servic…" at bounding box center [402, 64] width 723 height 868
click at [663, 158] on div "Total Sub Total: ₹1,898.00 Discount: ₹0 Net: ₹1,898.00 Total: ₹1,898.00 Add Tip…" at bounding box center [643, 49] width 241 height 217
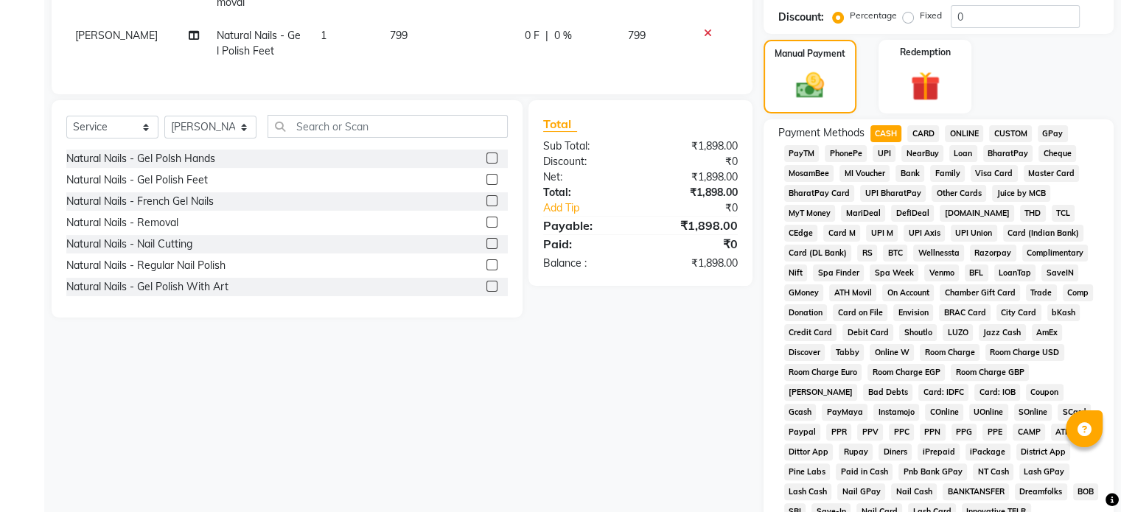
scroll to position [318, 0]
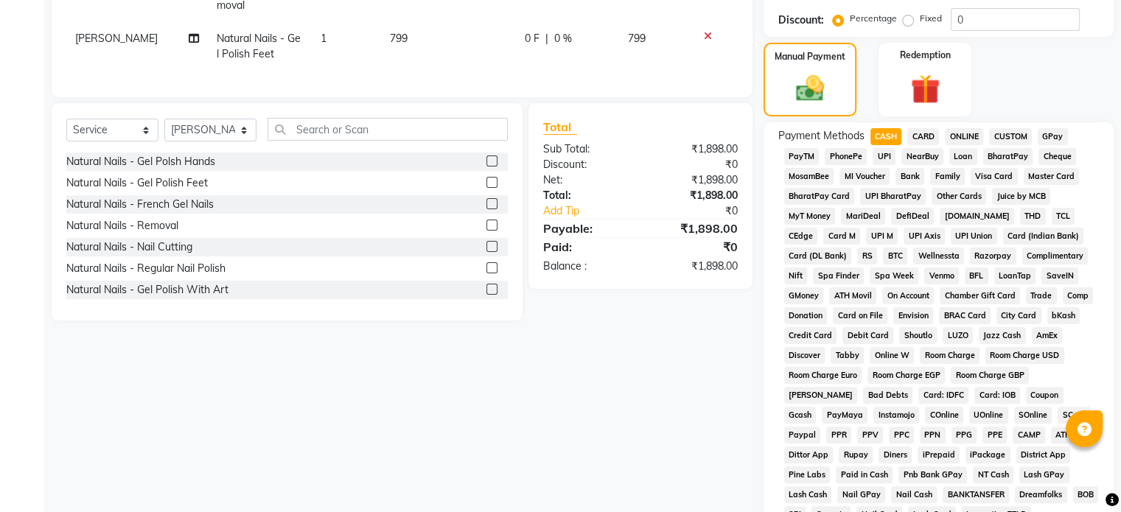
click at [919, 130] on span "CARD" at bounding box center [923, 136] width 32 height 17
type input "1898"
click at [888, 135] on span "CASH" at bounding box center [887, 136] width 32 height 17
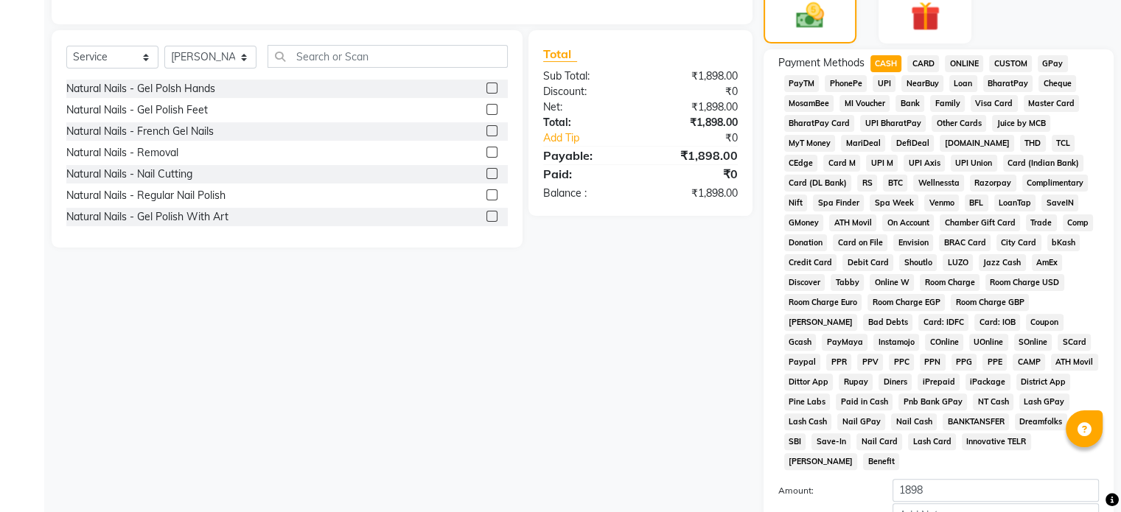
scroll to position [481, 0]
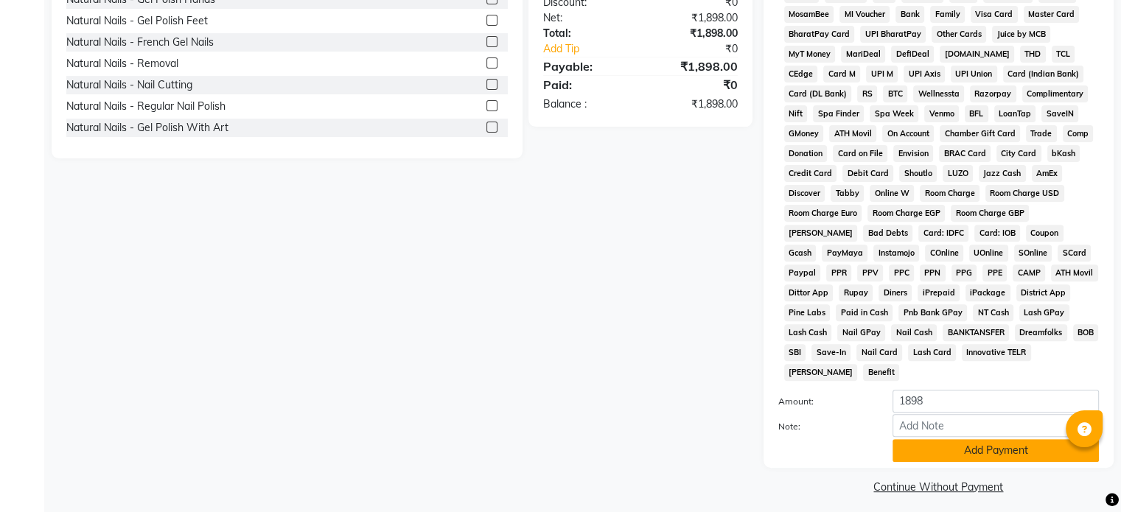
click at [984, 439] on button "Add Payment" at bounding box center [996, 450] width 206 height 23
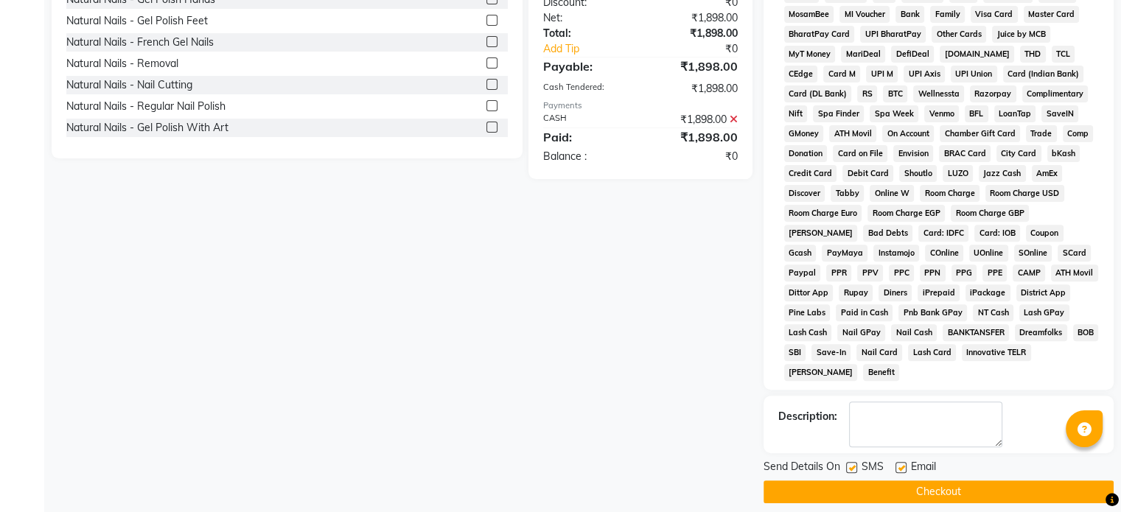
click at [848, 462] on label at bounding box center [851, 467] width 11 height 11
click at [848, 464] on input "checkbox" at bounding box center [851, 469] width 10 height 10
checkbox input "false"
click at [866, 481] on button "Checkout" at bounding box center [939, 492] width 350 height 23
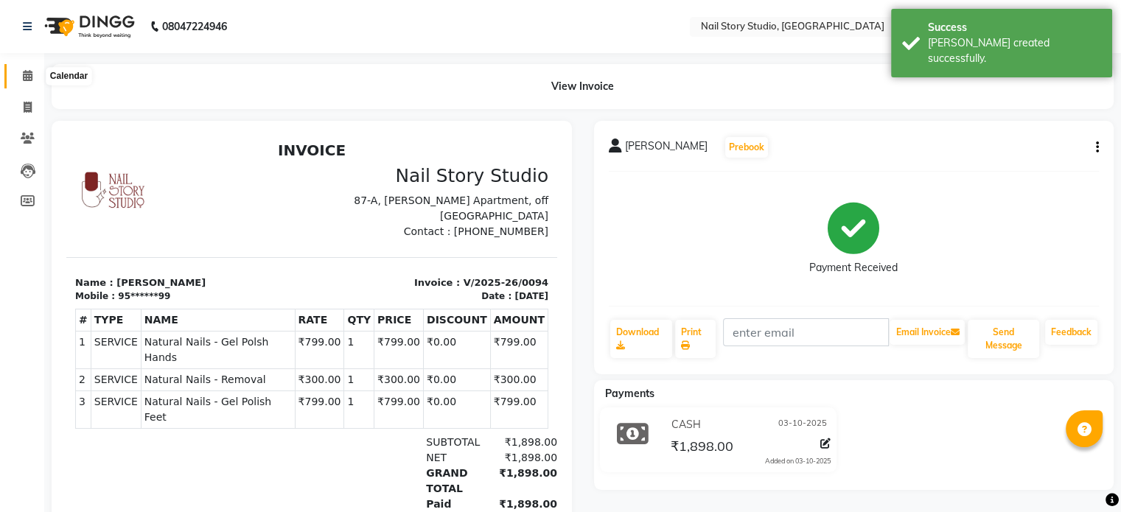
click at [27, 69] on span at bounding box center [28, 76] width 26 height 17
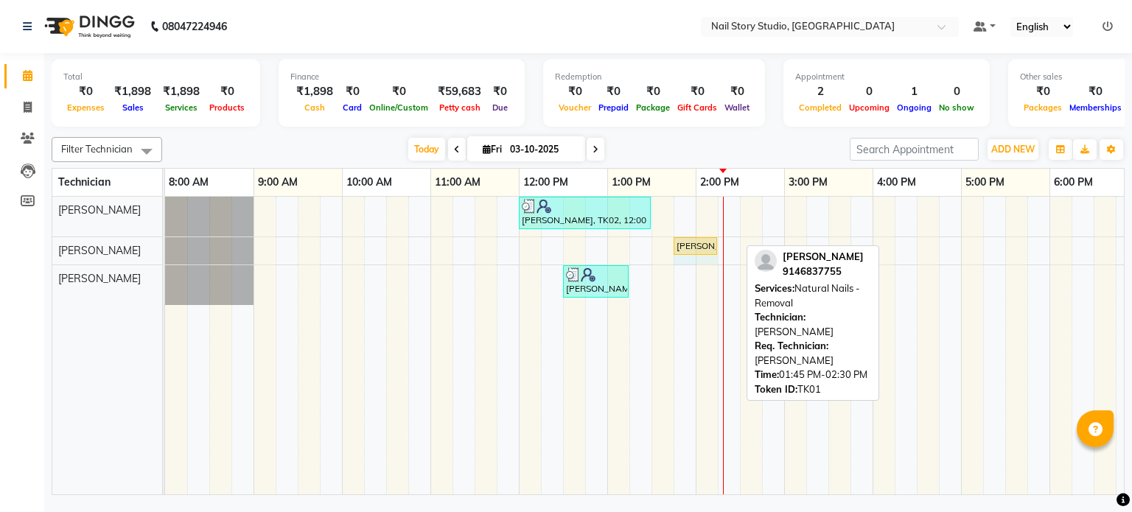
drag, startPoint x: 737, startPoint y: 242, endPoint x: 717, endPoint y: 241, distance: 20.7
click at [165, 241] on div "[PERSON_NAME], TK01, 01:45 PM-02:30 PM, Natural Nails - Removal [PERSON_NAME], …" at bounding box center [165, 249] width 0 height 25
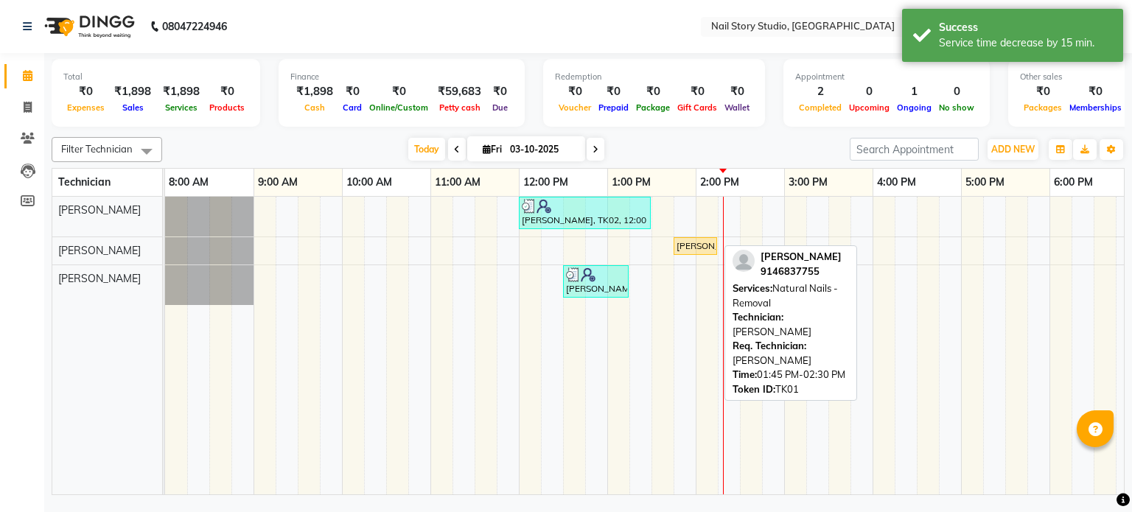
click at [701, 240] on div "[PERSON_NAME], TK01, 01:45 PM-02:15 PM, Natural Nails - Removal" at bounding box center [695, 246] width 41 height 13
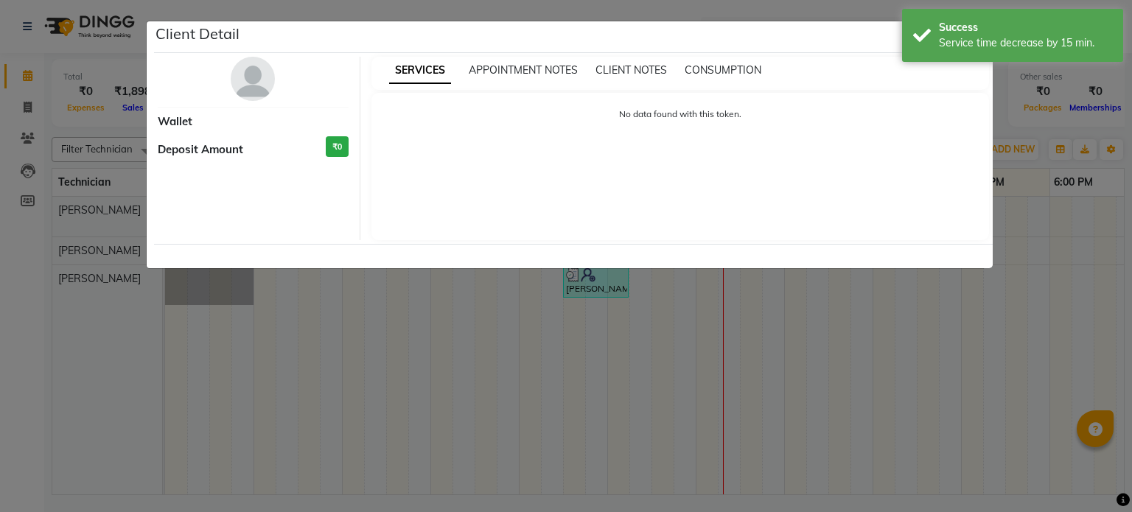
select select "1"
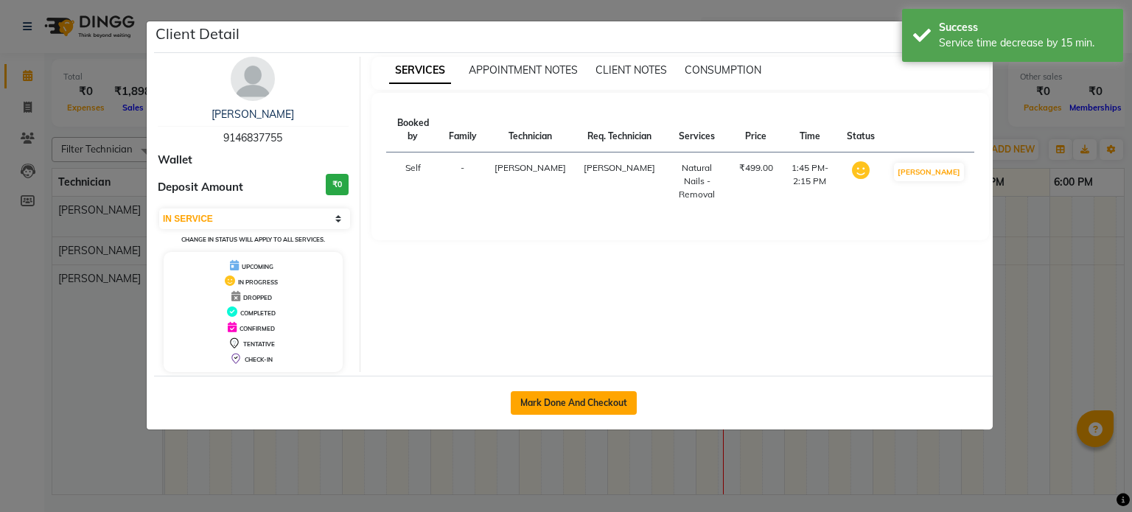
click at [607, 399] on button "Mark Done And Checkout" at bounding box center [574, 403] width 126 height 24
select select "service"
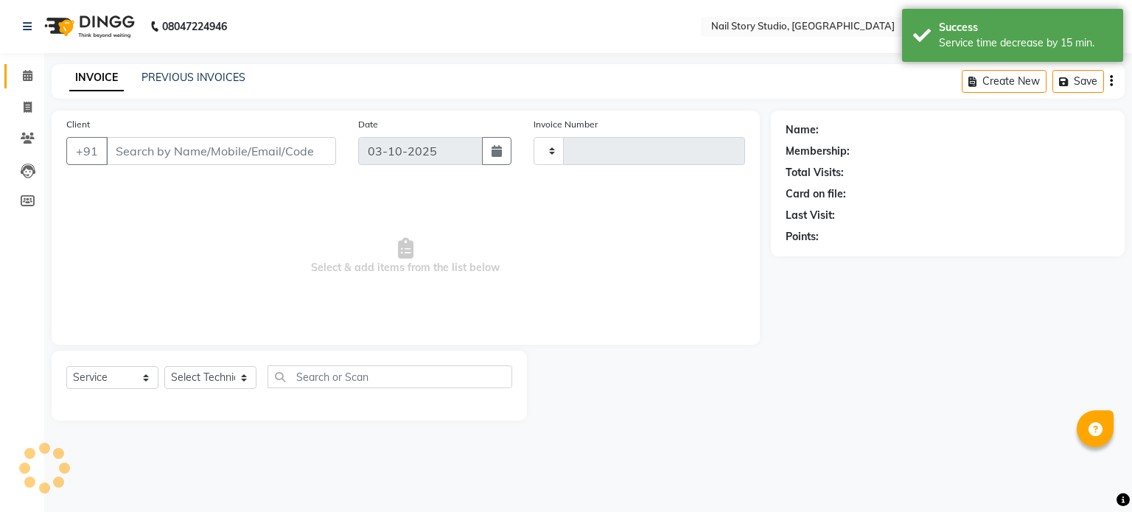
type input "0095"
select select "8686"
type input "91******55"
select select "88037"
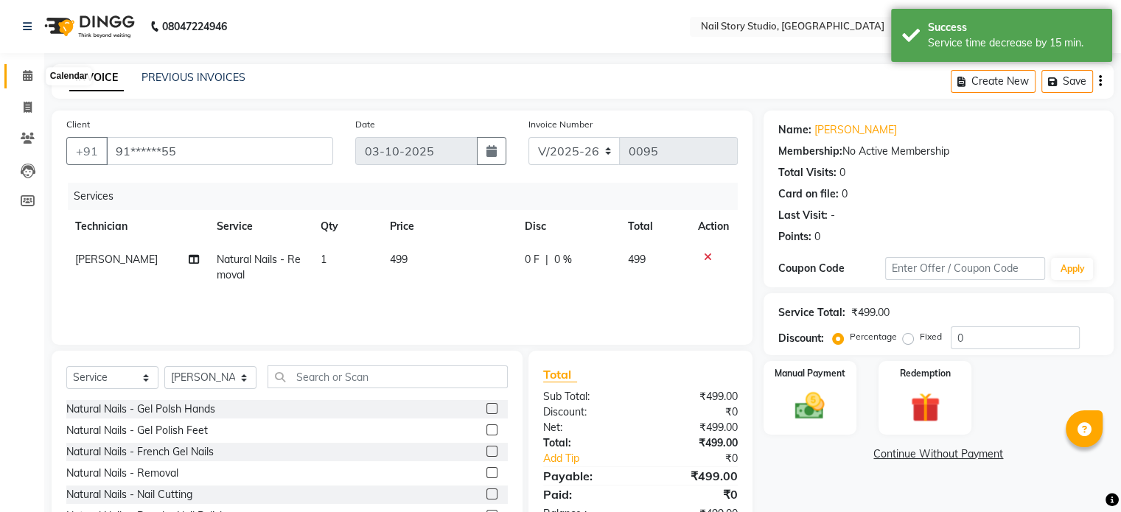
click at [27, 77] on icon at bounding box center [28, 75] width 10 height 11
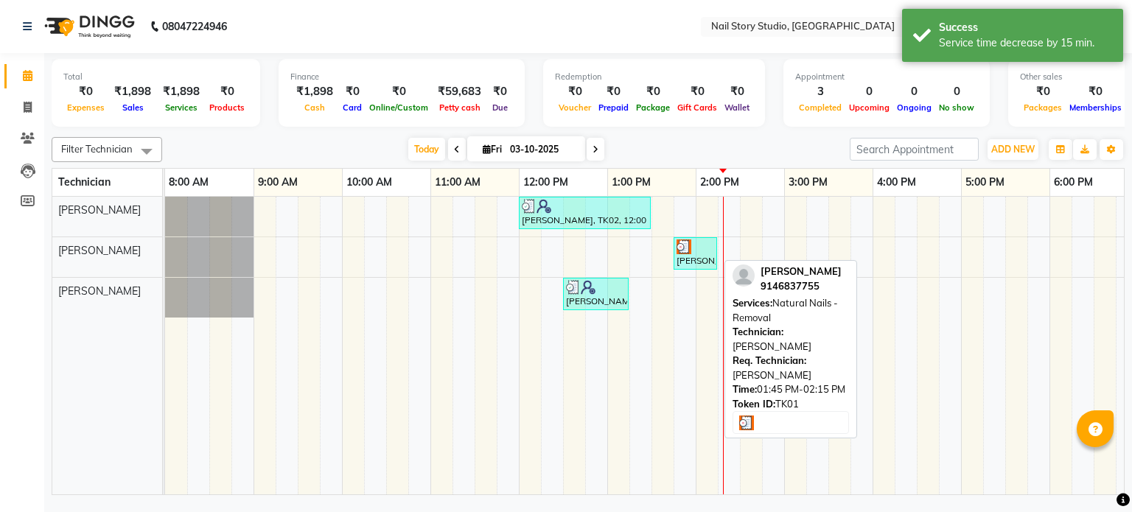
click at [678, 253] on div "[PERSON_NAME], TK01, 01:45 PM-02:15 PM, Natural Nails - Removal" at bounding box center [695, 254] width 41 height 28
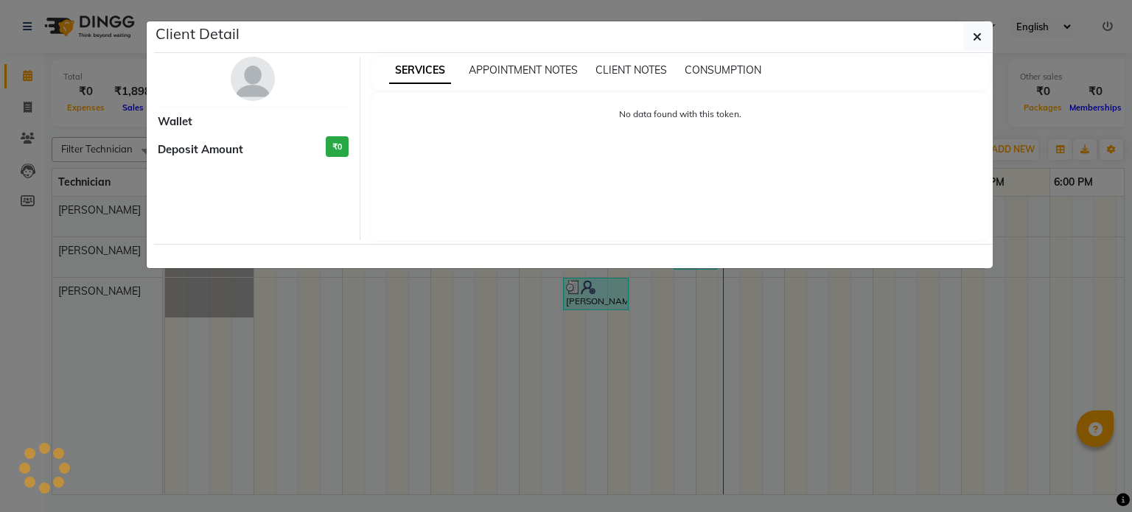
select select "3"
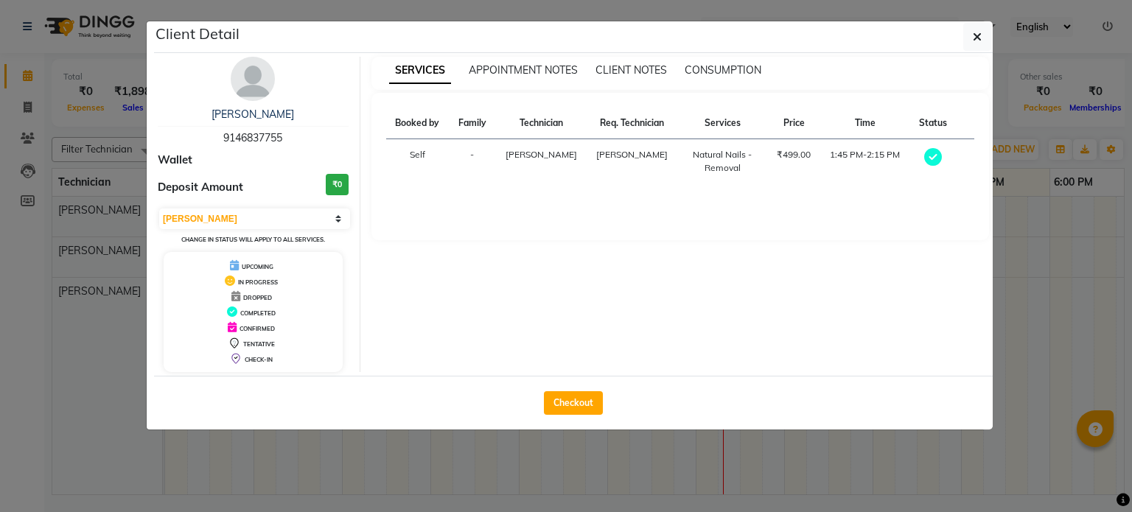
click at [717, 441] on ngb-modal-window "Client Detail [PERSON_NAME] 9146837755 Wallet Deposit Amount ₹0 Select MARK DON…" at bounding box center [566, 256] width 1132 height 512
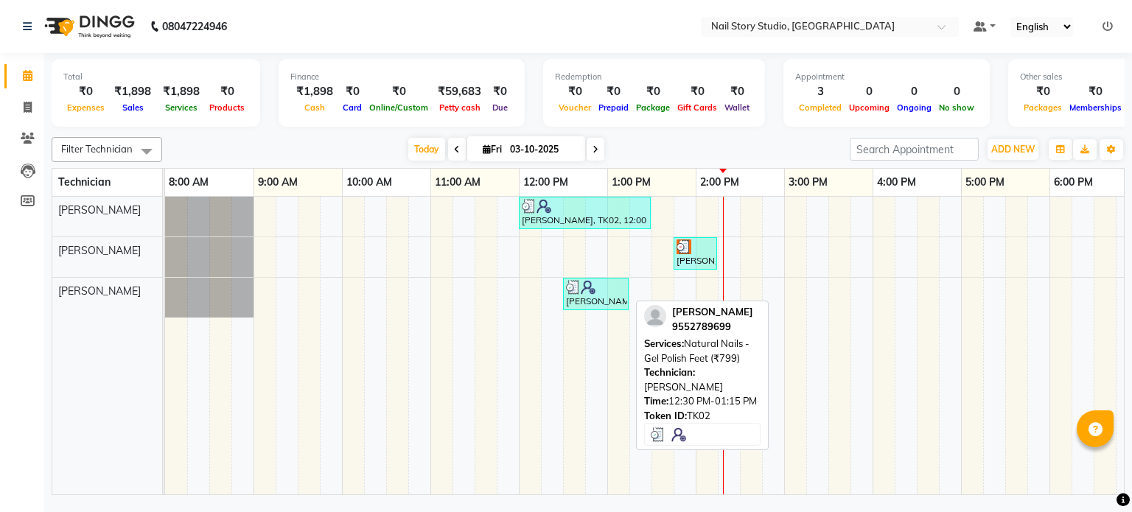
click at [592, 291] on img at bounding box center [588, 287] width 15 height 15
select select "3"
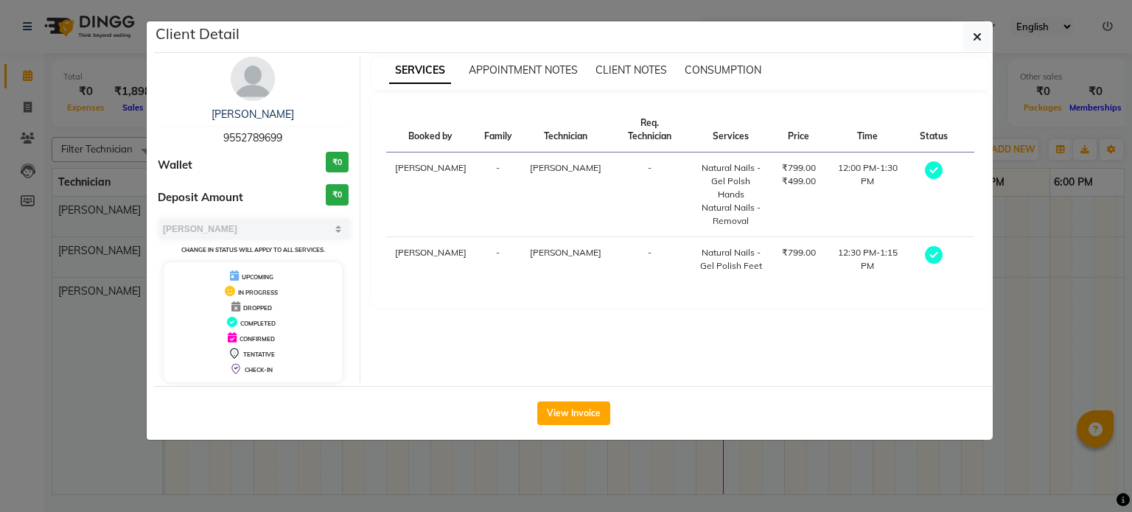
click at [714, 454] on ngb-modal-window "Client Detail [PERSON_NAME] 9552789699 Wallet ₹0 Deposit Amount ₹0 Select MARK …" at bounding box center [566, 256] width 1132 height 512
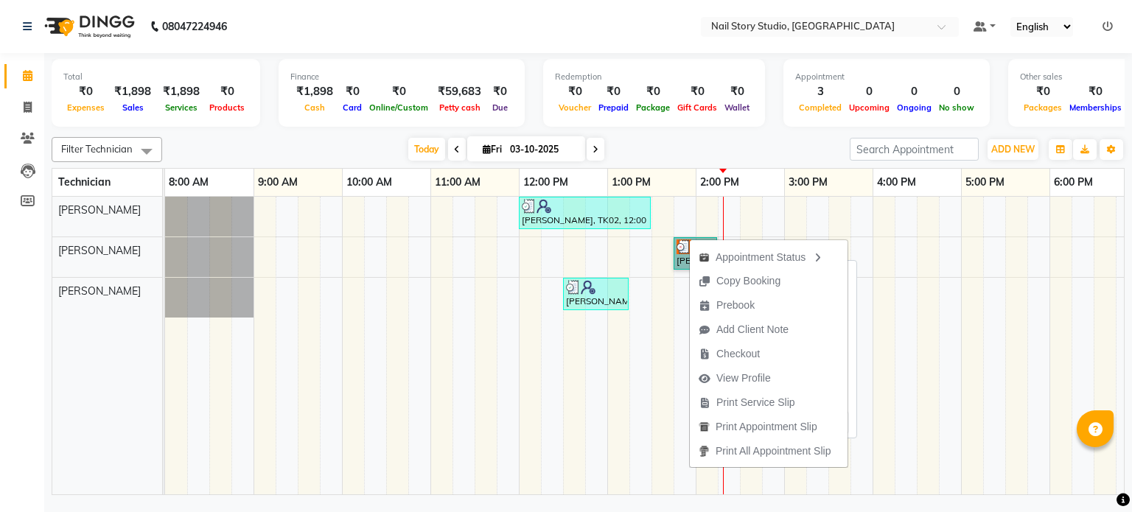
click at [678, 245] on link "[PERSON_NAME], TK01, 01:45 PM-02:15 PM, Natural Nails - Removal" at bounding box center [695, 253] width 43 height 32
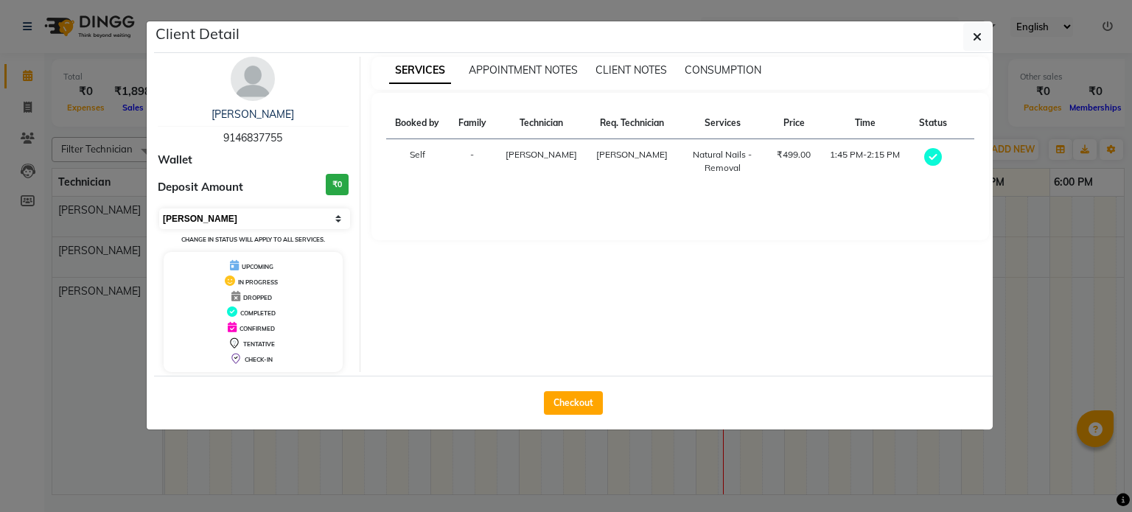
click at [324, 213] on select "Select MARK DONE UPCOMING" at bounding box center [254, 219] width 191 height 21
select select "5"
click at [159, 209] on select "Select MARK DONE UPCOMING" at bounding box center [254, 219] width 191 height 21
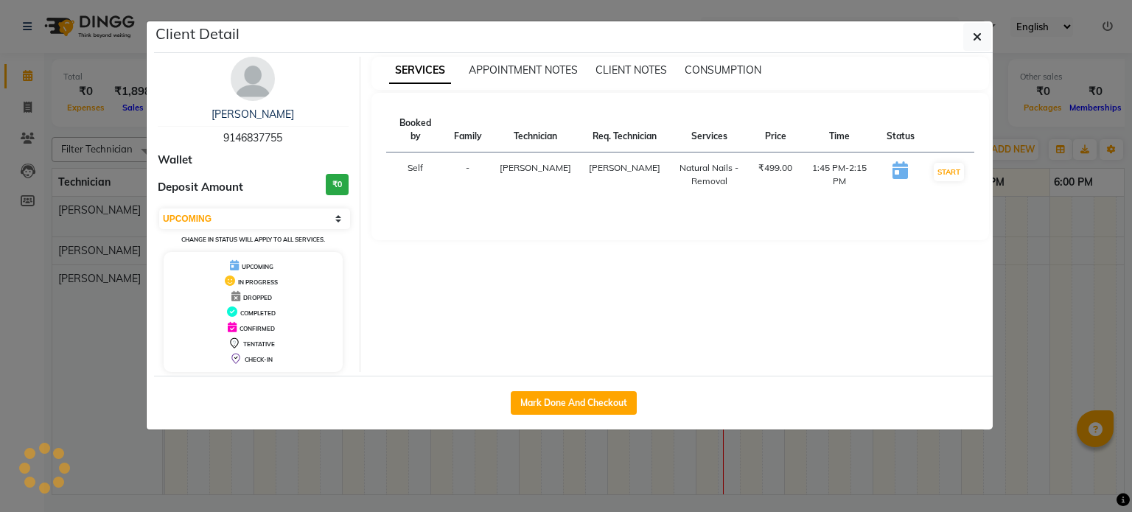
click at [622, 434] on ngb-modal-window "Client Detail [PERSON_NAME] 9146837755 Wallet Deposit Amount ₹0 Select IN SERVI…" at bounding box center [566, 256] width 1132 height 512
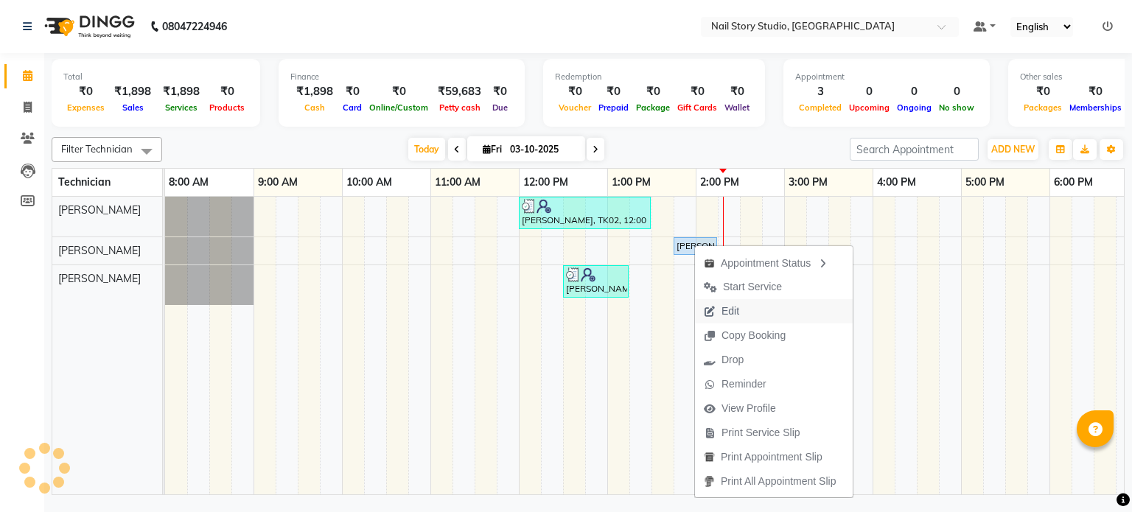
click at [731, 304] on span "Edit" at bounding box center [731, 311] width 18 height 15
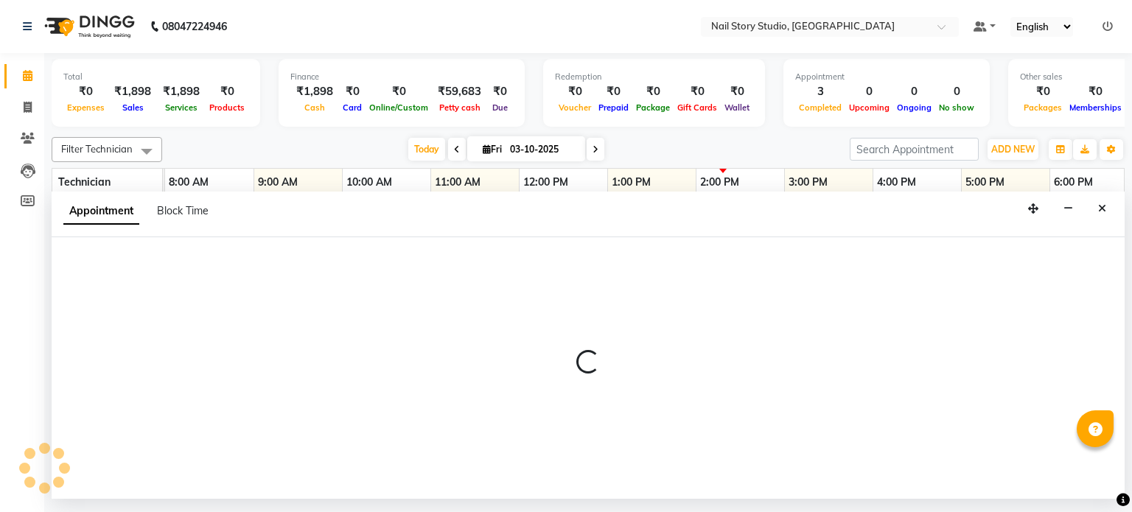
select select "tentative"
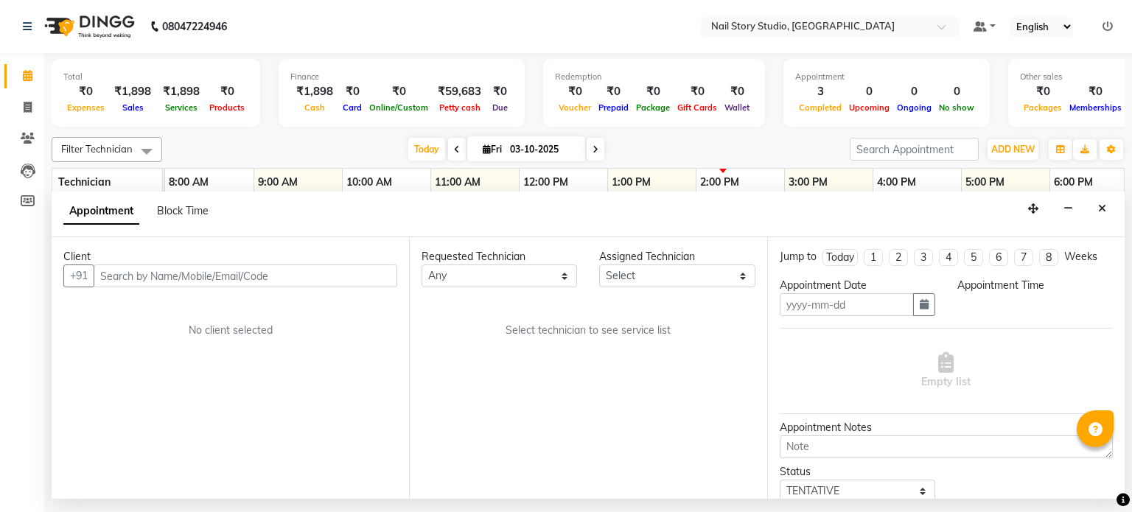
type input "03-10-2025"
select select "88036"
select select "88037"
select select "upcoming"
select select "825"
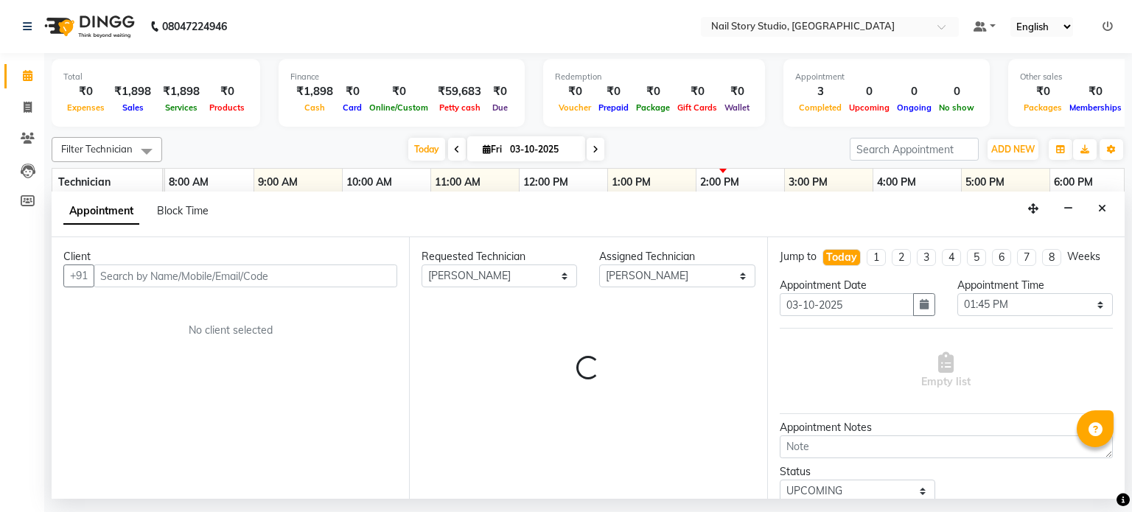
scroll to position [0, 190]
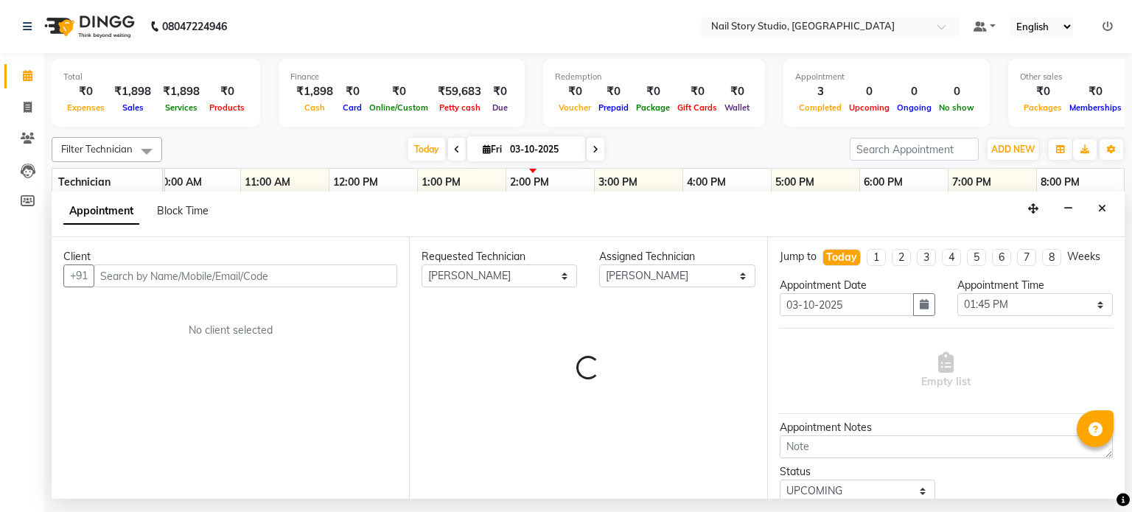
select select "4380"
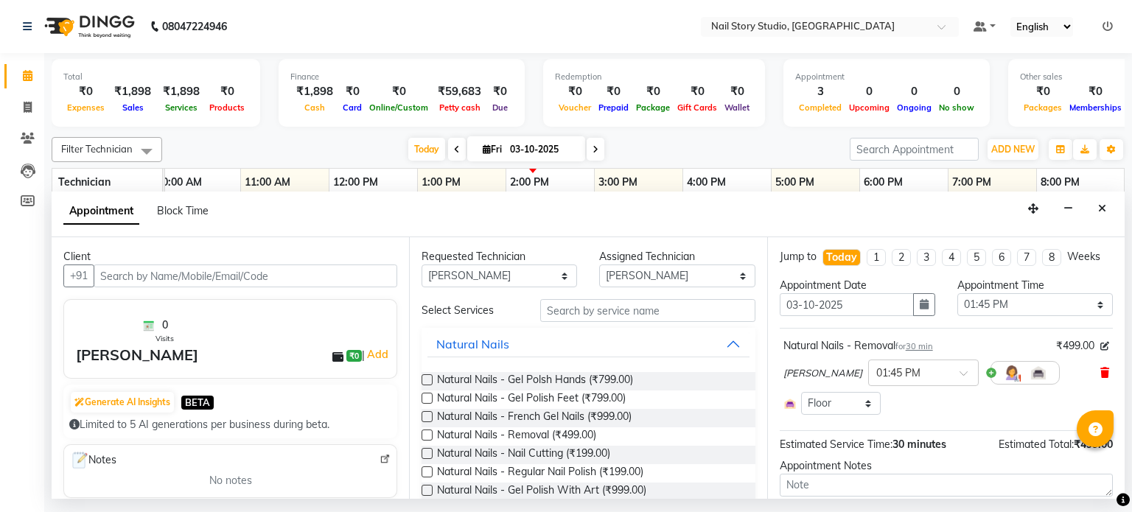
click at [1101, 372] on icon at bounding box center [1105, 373] width 9 height 10
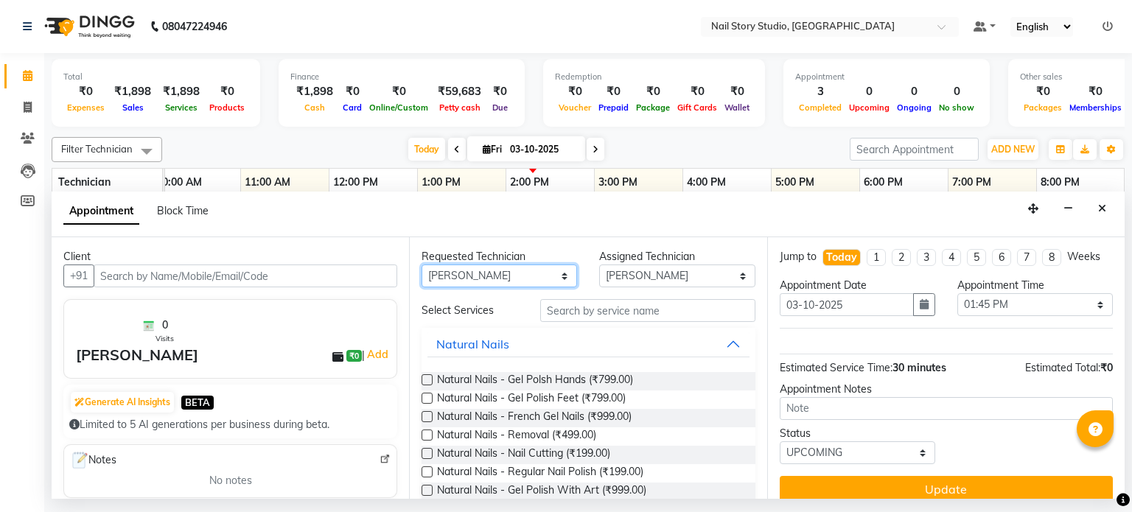
click at [549, 265] on select "Any [PERSON_NAME] Priyanka [PERSON_NAME] Shweta Yadav" at bounding box center [500, 276] width 156 height 23
select select "null"
click at [422, 265] on select "Any [PERSON_NAME] Priyanka [PERSON_NAME] Shweta Yadav" at bounding box center [500, 276] width 156 height 23
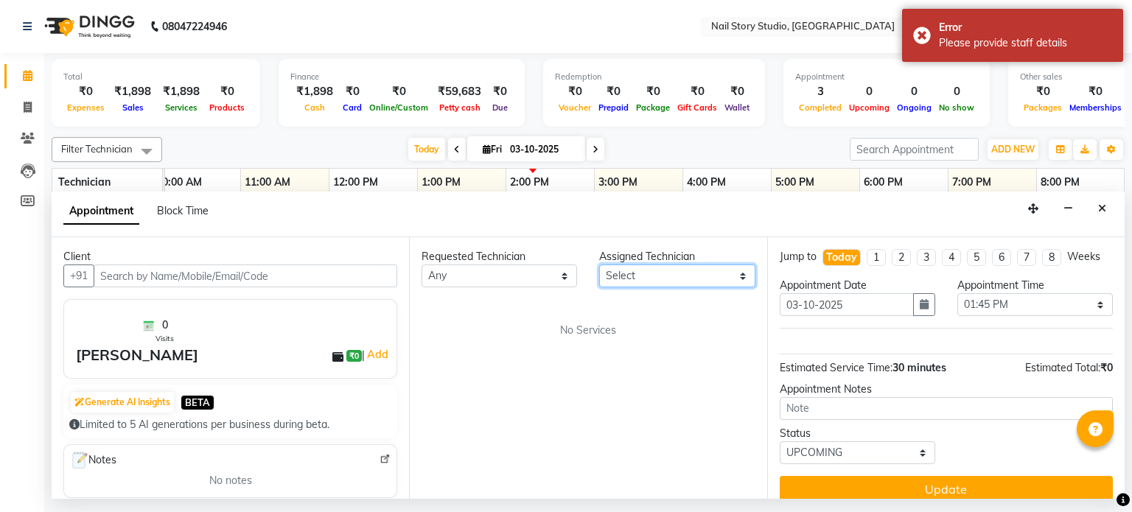
click at [664, 276] on select "Select [PERSON_NAME] Priyanka [PERSON_NAME] Shweta Yadav" at bounding box center [677, 276] width 156 height 23
select select "88037"
click at [599, 265] on select "Select [PERSON_NAME] Priyanka [PERSON_NAME] Shweta Yadav" at bounding box center [677, 276] width 156 height 23
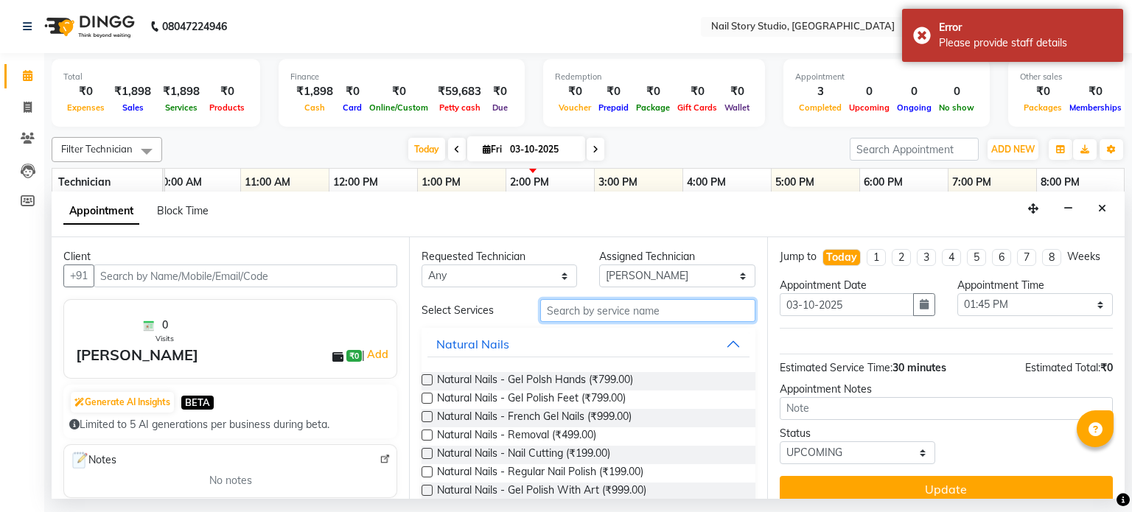
click at [631, 318] on input "text" at bounding box center [647, 310] width 215 height 23
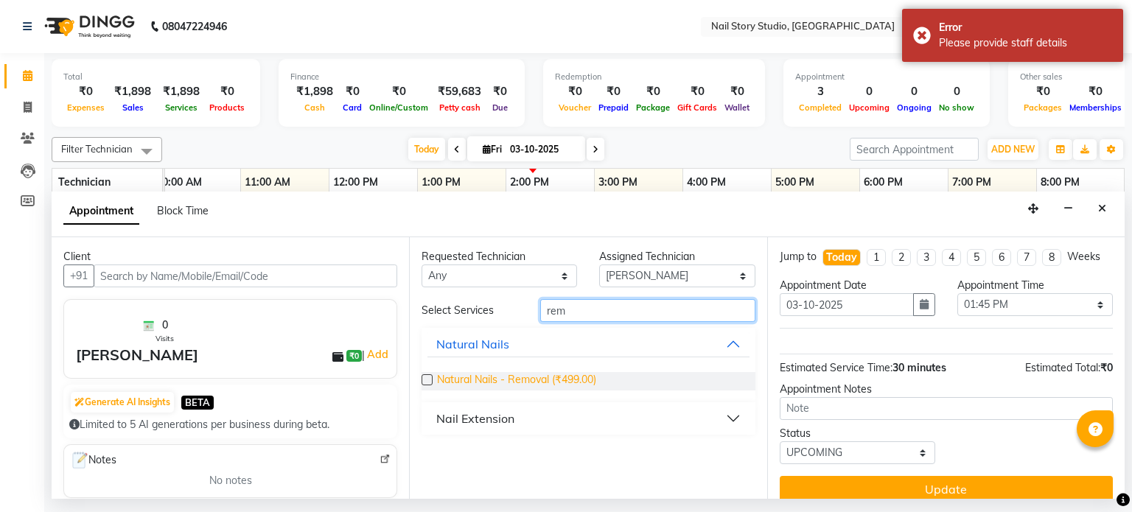
type input "rem"
click at [555, 375] on span "Natural Nails - Removal (₹499.00)" at bounding box center [516, 381] width 159 height 18
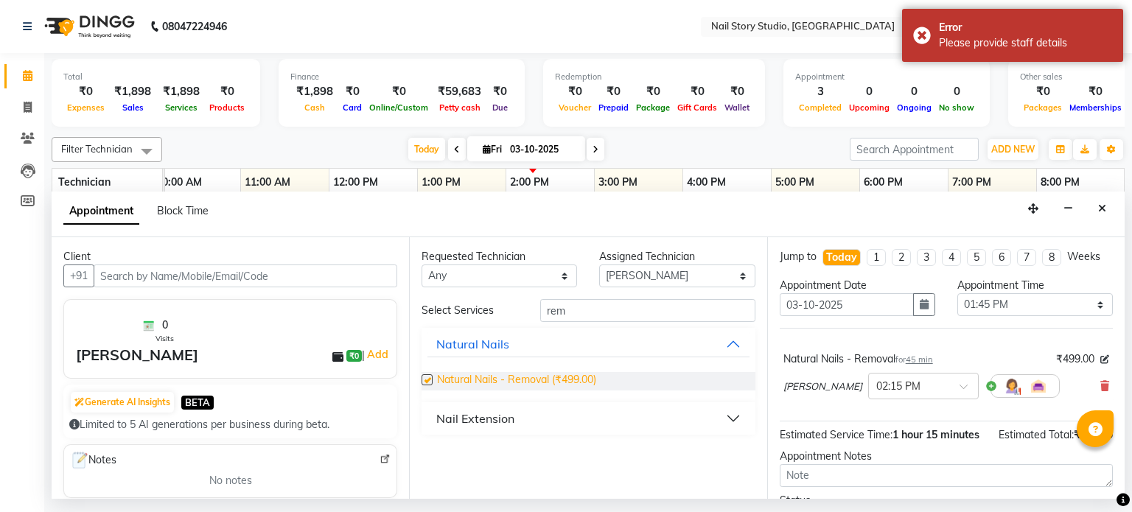
checkbox input "false"
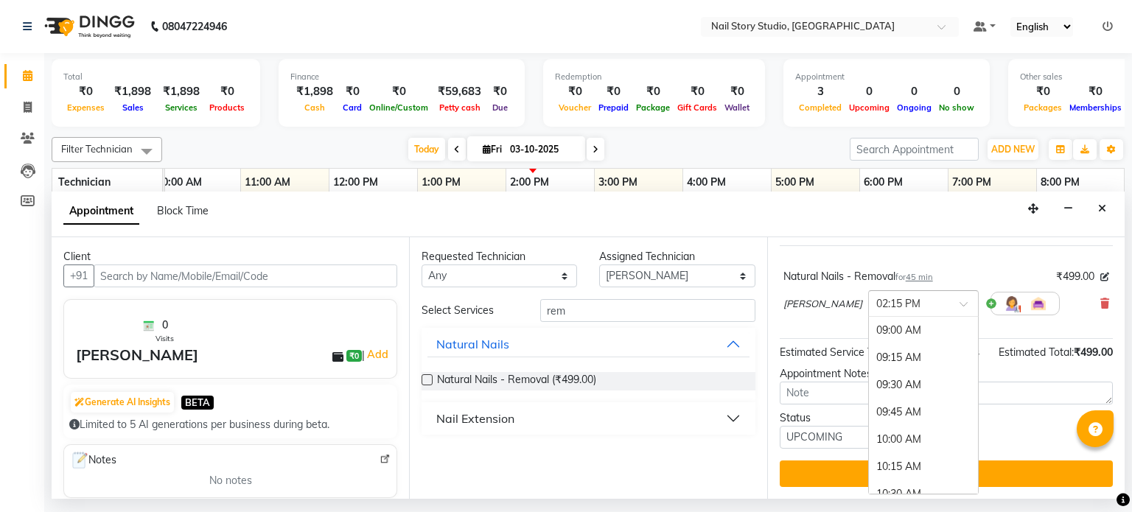
click at [912, 295] on input "text" at bounding box center [909, 302] width 65 height 15
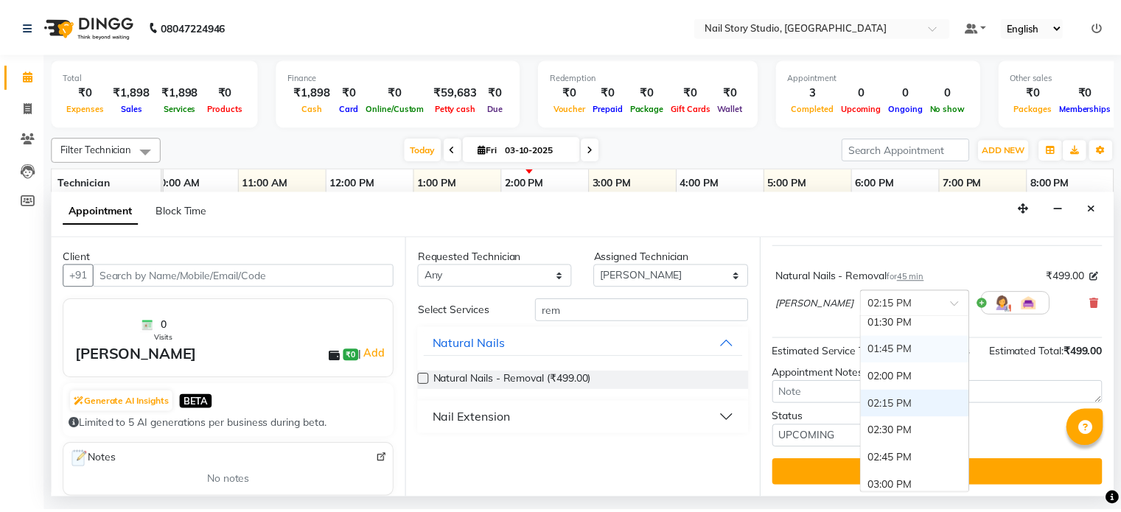
scroll to position [498, 0]
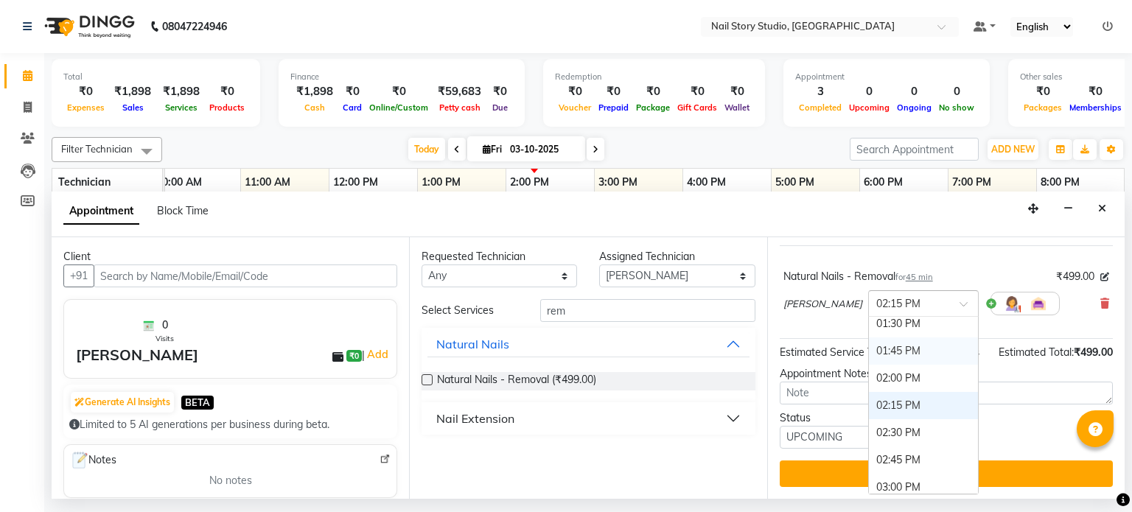
click at [909, 338] on div "01:45 PM" at bounding box center [923, 351] width 109 height 27
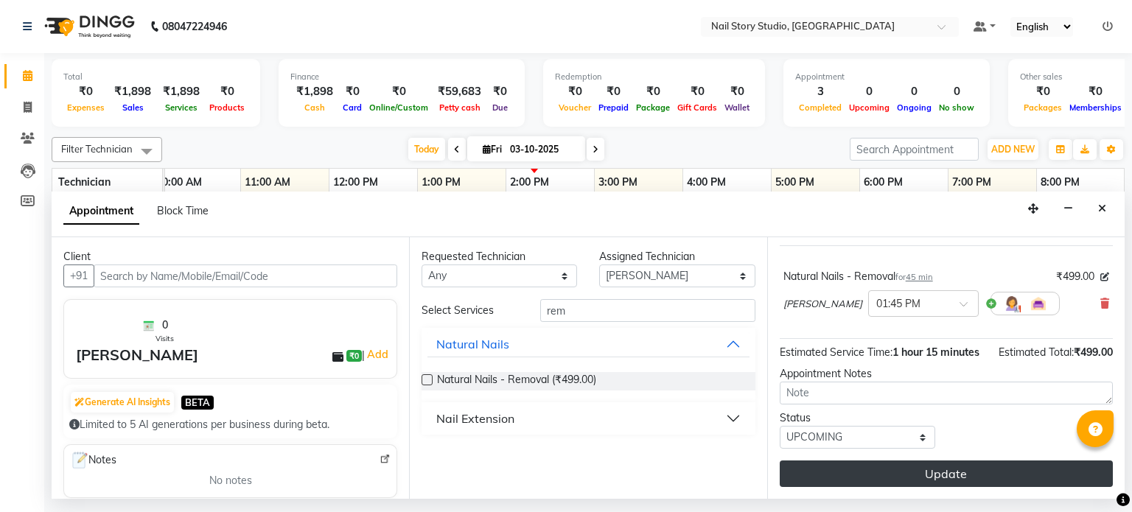
click at [924, 466] on button "Update" at bounding box center [946, 474] width 333 height 27
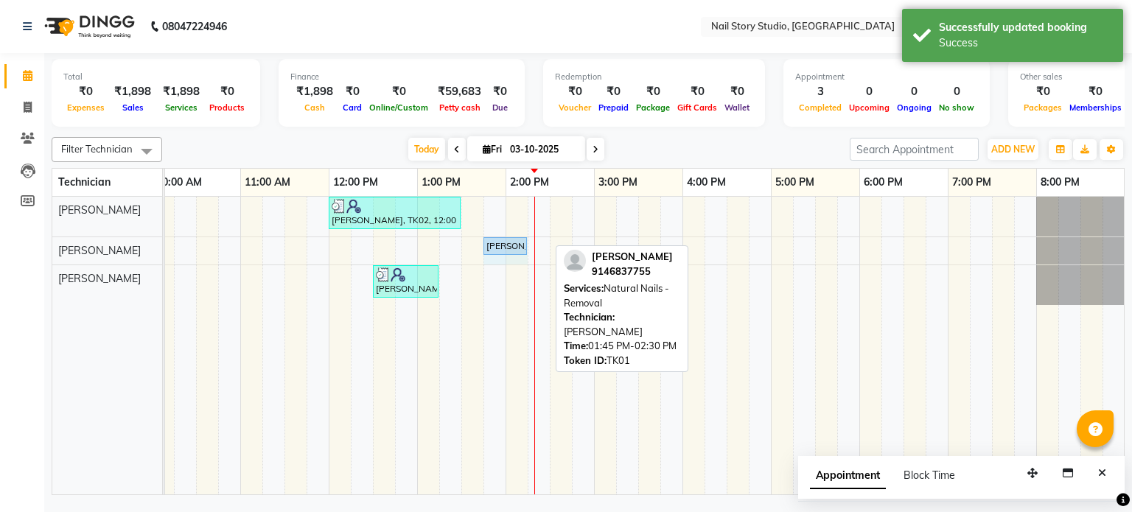
drag, startPoint x: 549, startPoint y: 245, endPoint x: 515, endPoint y: 251, distance: 34.3
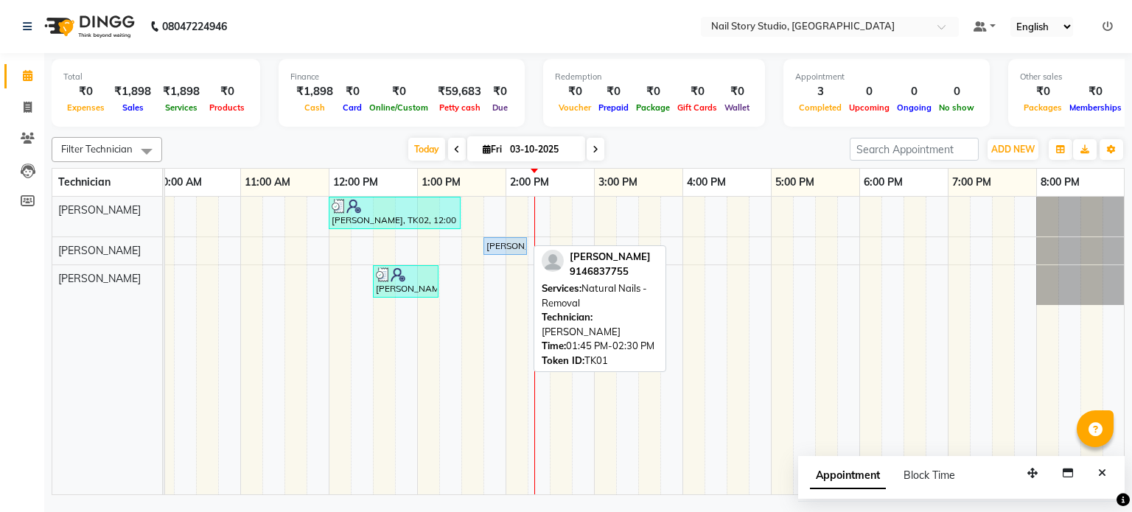
click at [515, 251] on link "[PERSON_NAME], TK01, 01:45 PM-02:15 PM, Natural Nails - Removal" at bounding box center [505, 246] width 43 height 18
select select "5"
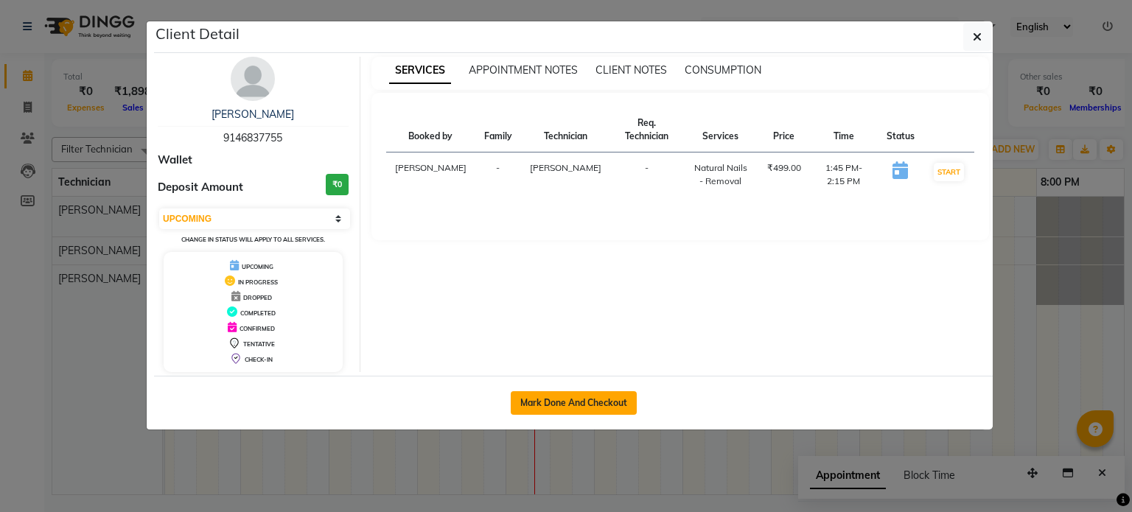
click at [596, 403] on button "Mark Done And Checkout" at bounding box center [574, 403] width 126 height 24
select select "service"
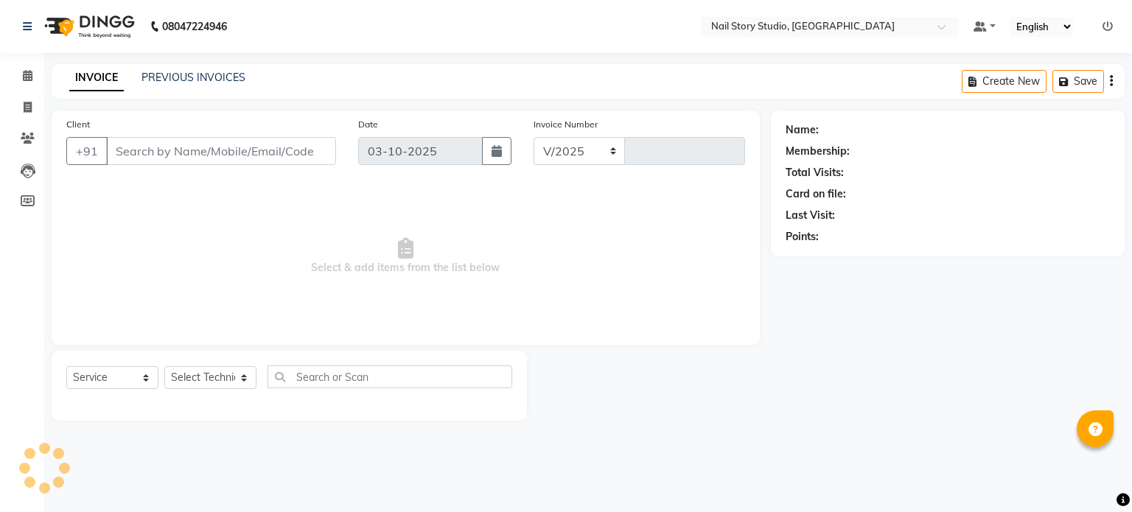
select select "8686"
type input "0095"
type input "91******55"
select select "88037"
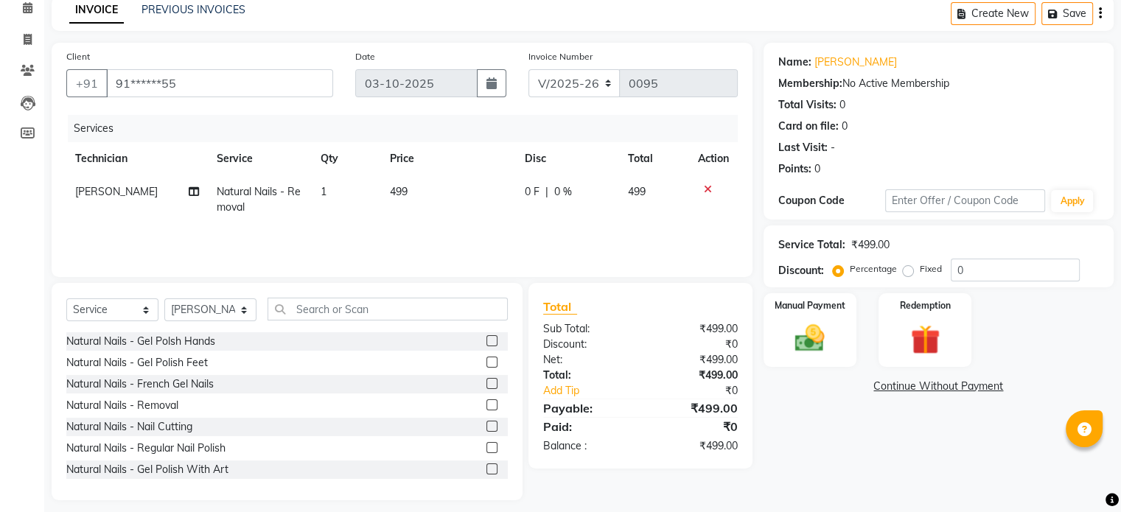
scroll to position [69, 0]
click at [390, 187] on span "499" at bounding box center [399, 190] width 18 height 13
select select "88037"
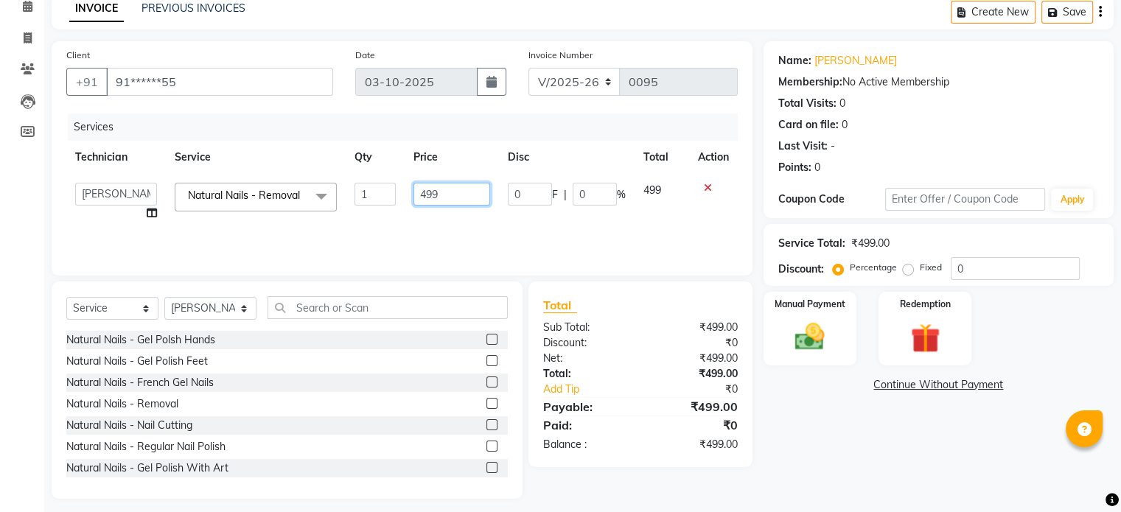
click at [442, 197] on input "499" at bounding box center [452, 194] width 77 height 23
type input "4"
type input "300"
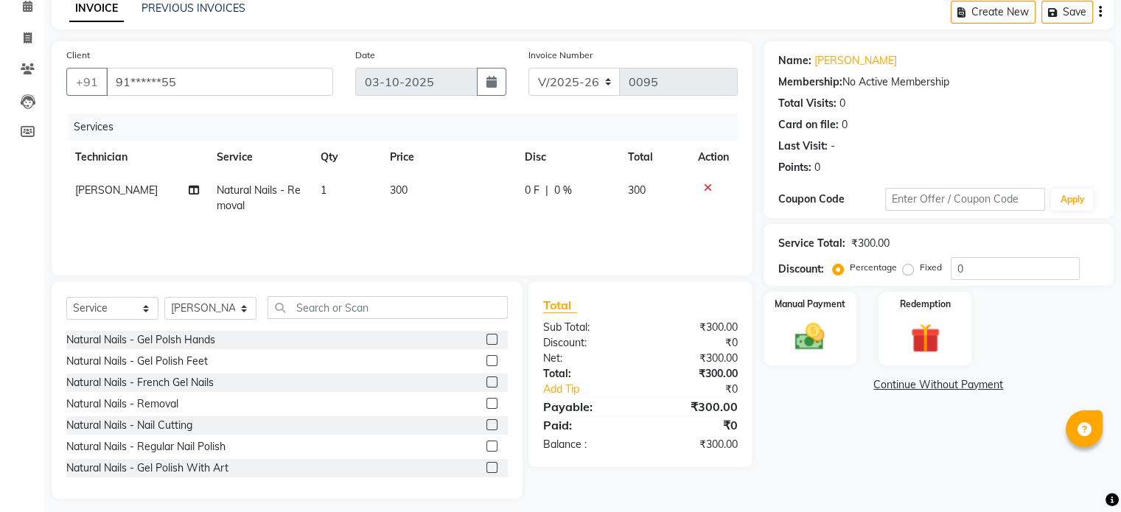
click at [902, 410] on div "Name: [PERSON_NAME] Membership: No Active Membership Total Visits: 0 Card on fi…" at bounding box center [944, 270] width 361 height 458
click at [829, 327] on img at bounding box center [809, 337] width 49 height 35
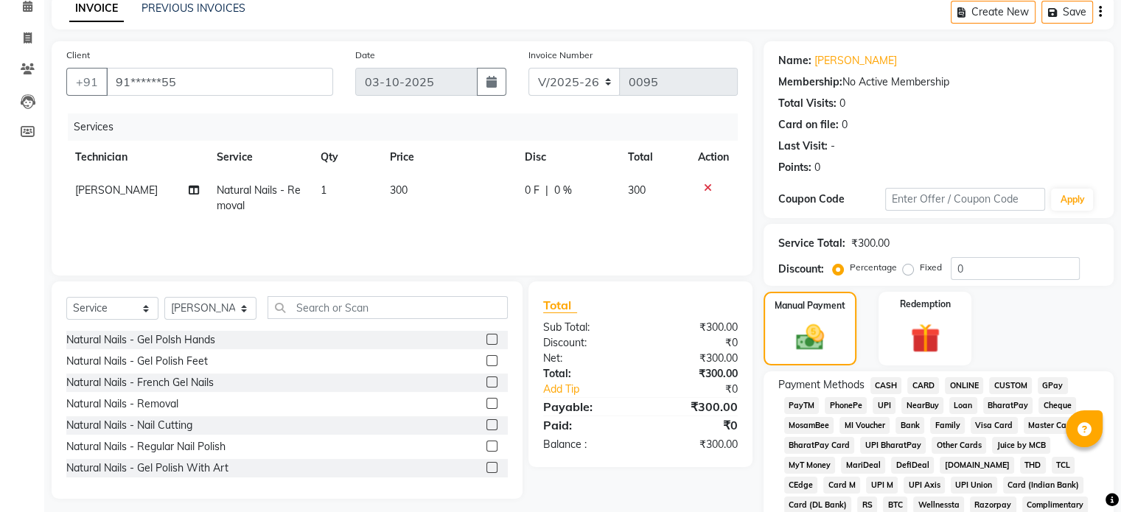
click at [882, 386] on span "CASH" at bounding box center [887, 385] width 32 height 17
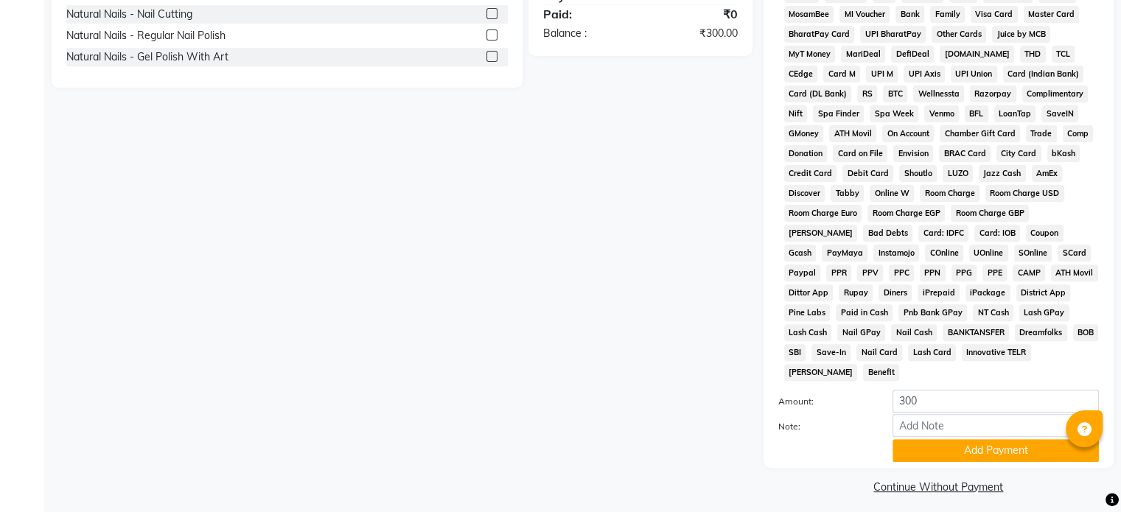
scroll to position [480, 0]
click at [942, 440] on button "Add Payment" at bounding box center [996, 451] width 206 height 23
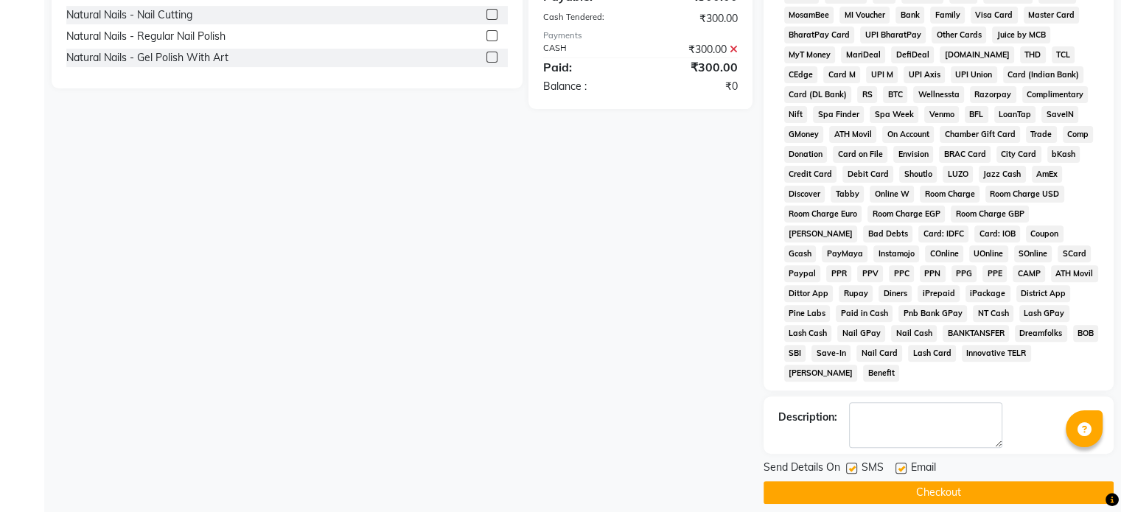
click at [858, 481] on button "Checkout" at bounding box center [939, 492] width 350 height 23
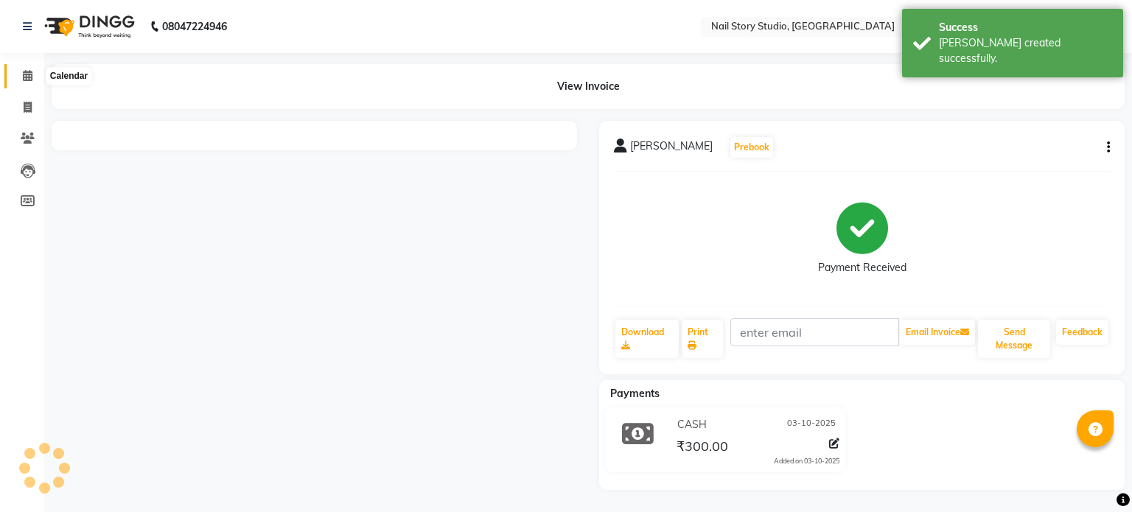
click at [26, 69] on span at bounding box center [28, 76] width 26 height 17
